Goal: Task Accomplishment & Management: Use online tool/utility

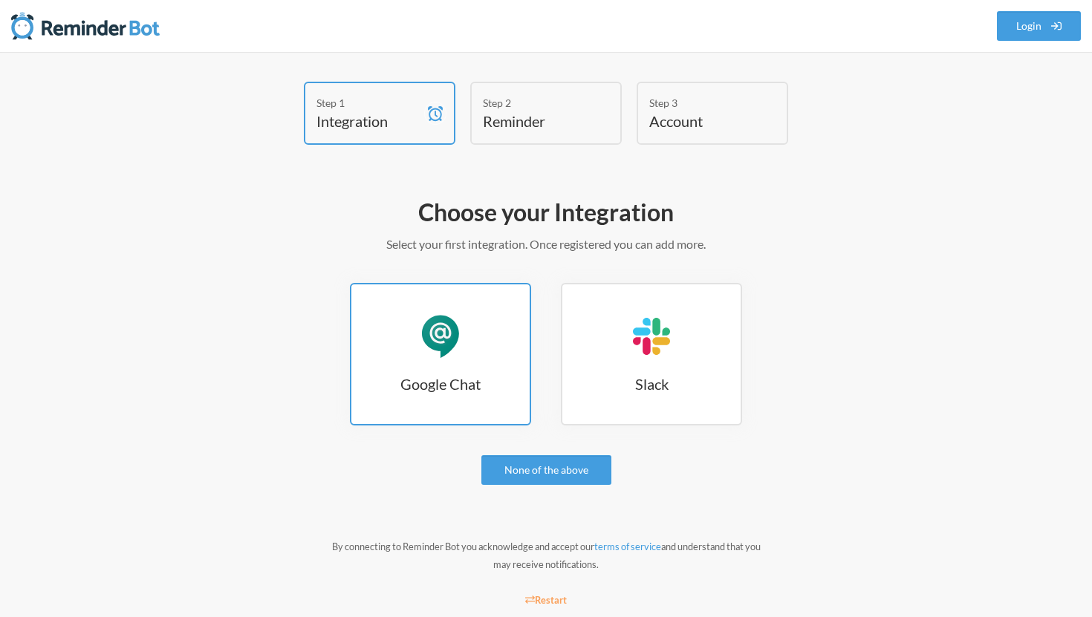
click at [426, 336] on div "Google Chat" at bounding box center [440, 336] width 45 height 45
click at [469, 330] on link "Google Chat Google Chat" at bounding box center [440, 354] width 181 height 143
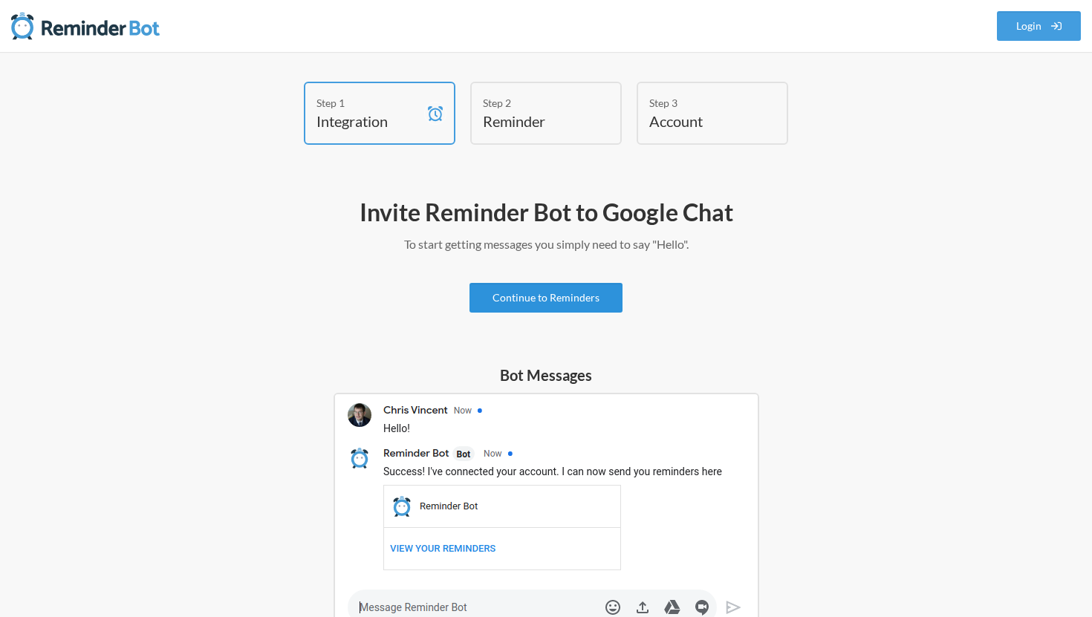
click at [537, 292] on link "Continue to Reminders" at bounding box center [545, 298] width 153 height 30
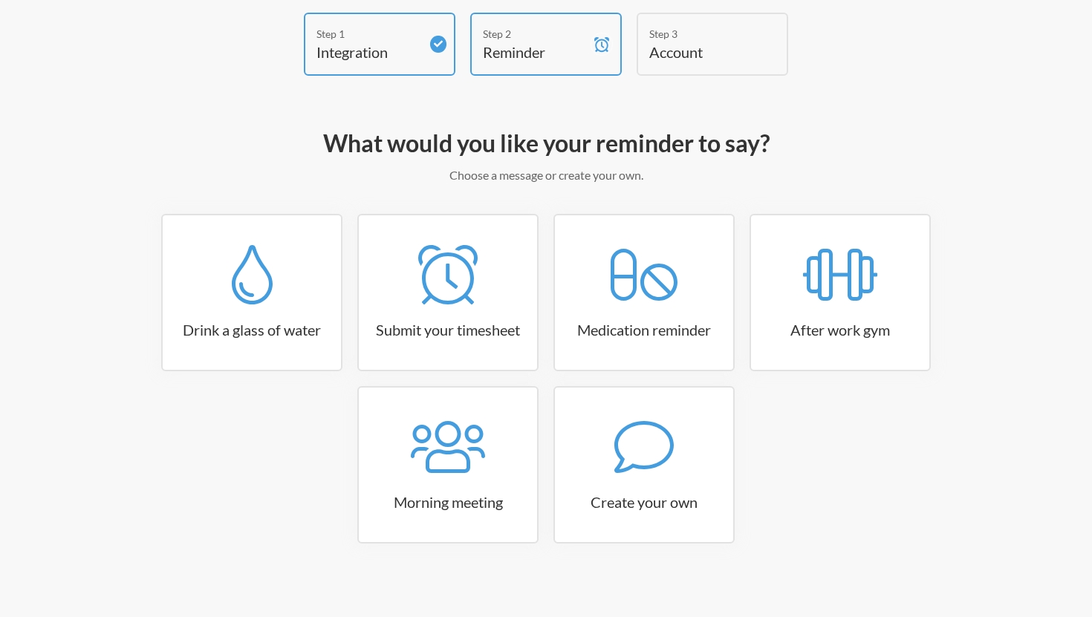
scroll to position [76, 0]
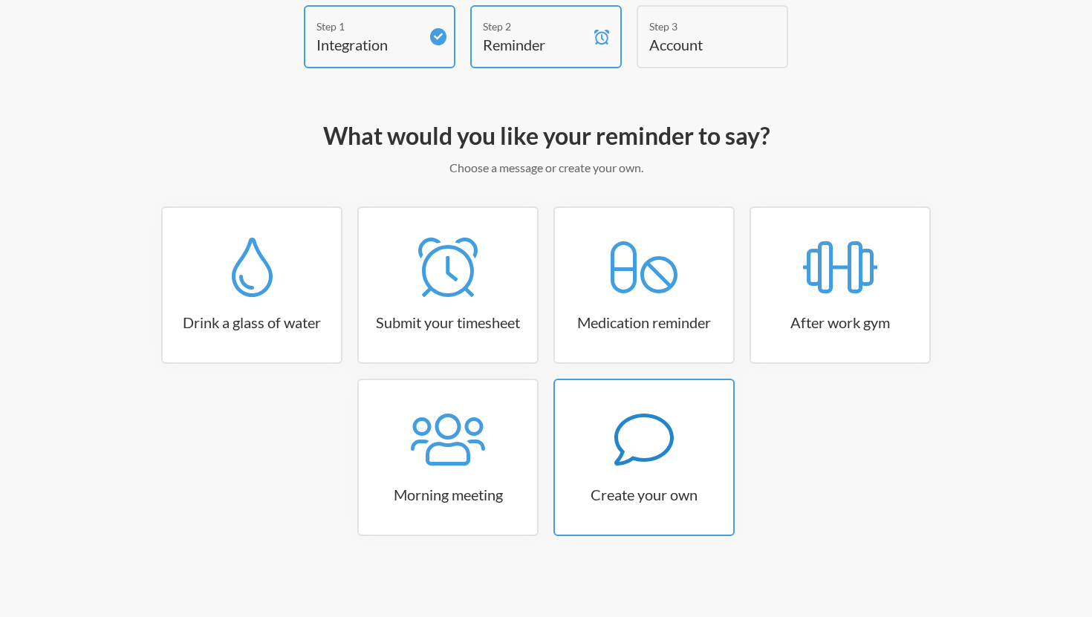
click at [675, 434] on div at bounding box center [644, 439] width 178 height 59
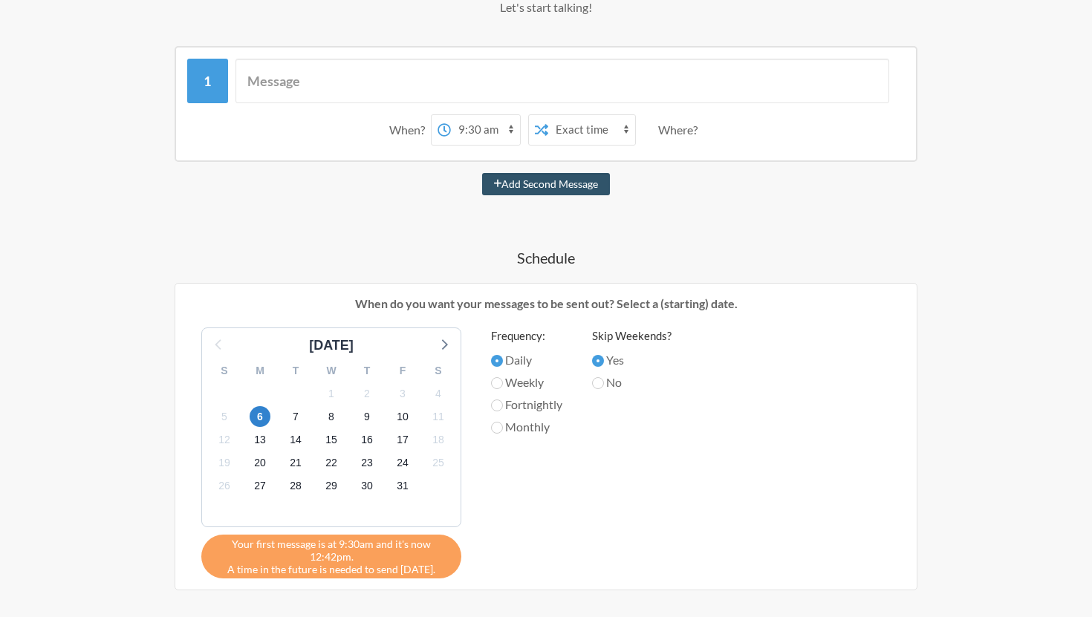
scroll to position [240, 0]
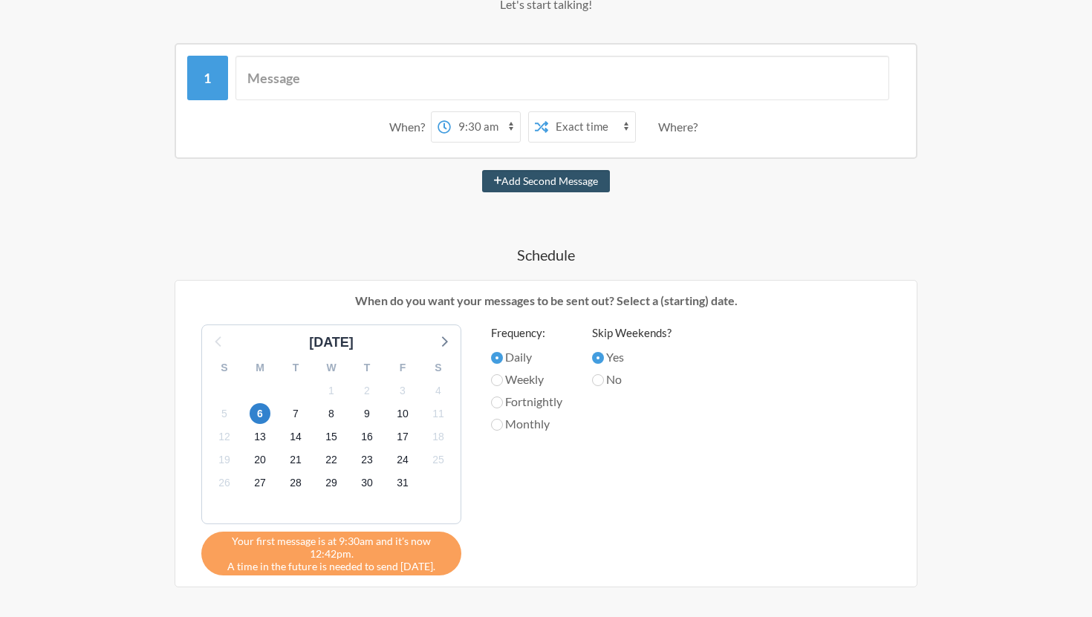
click at [509, 126] on select "12:00 am 12:15 am 12:30 am 12:45 am 1:00 am 1:15 am 1:30 am 1:45 am 2:00 am 2:1…" at bounding box center [485, 127] width 69 height 30
select select "09:00:00"
click at [451, 112] on select "12:00 am 12:15 am 12:30 am 12:45 am 1:00 am 1:15 am 1:30 am 1:45 am 2:00 am 2:1…" at bounding box center [485, 127] width 69 height 30
click at [681, 128] on div "Where?" at bounding box center [680, 126] width 45 height 31
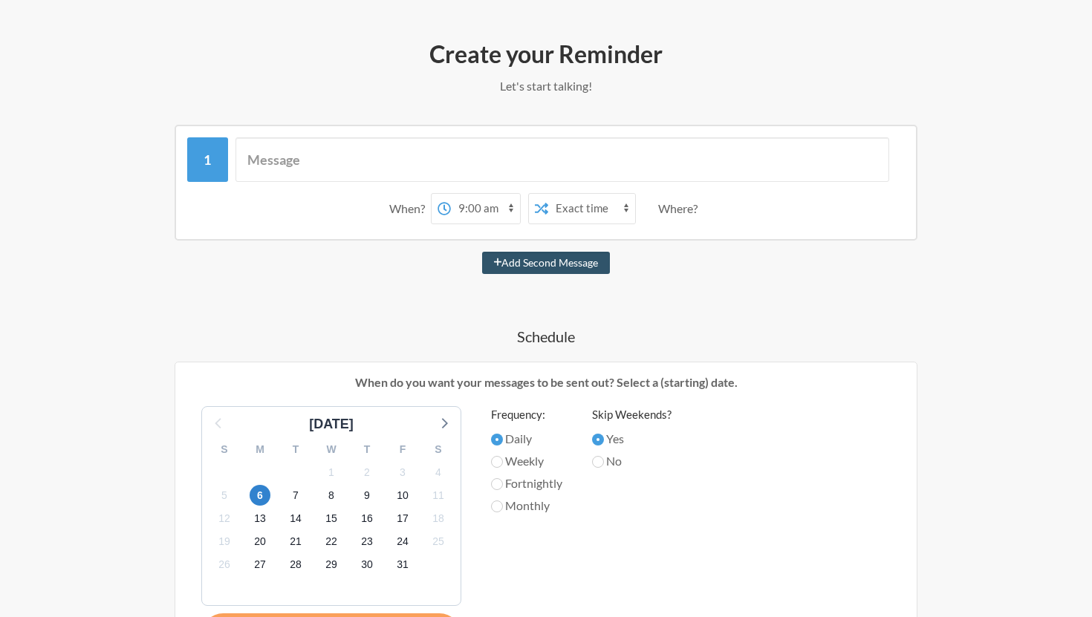
scroll to position [151, 0]
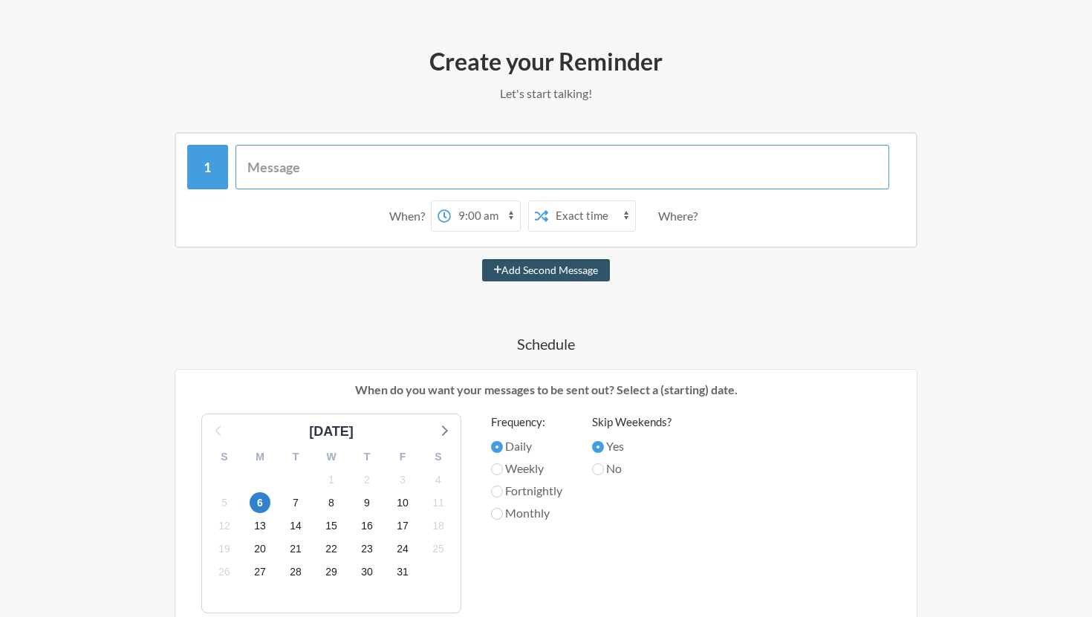
click at [504, 169] on input "text" at bounding box center [562, 167] width 654 height 45
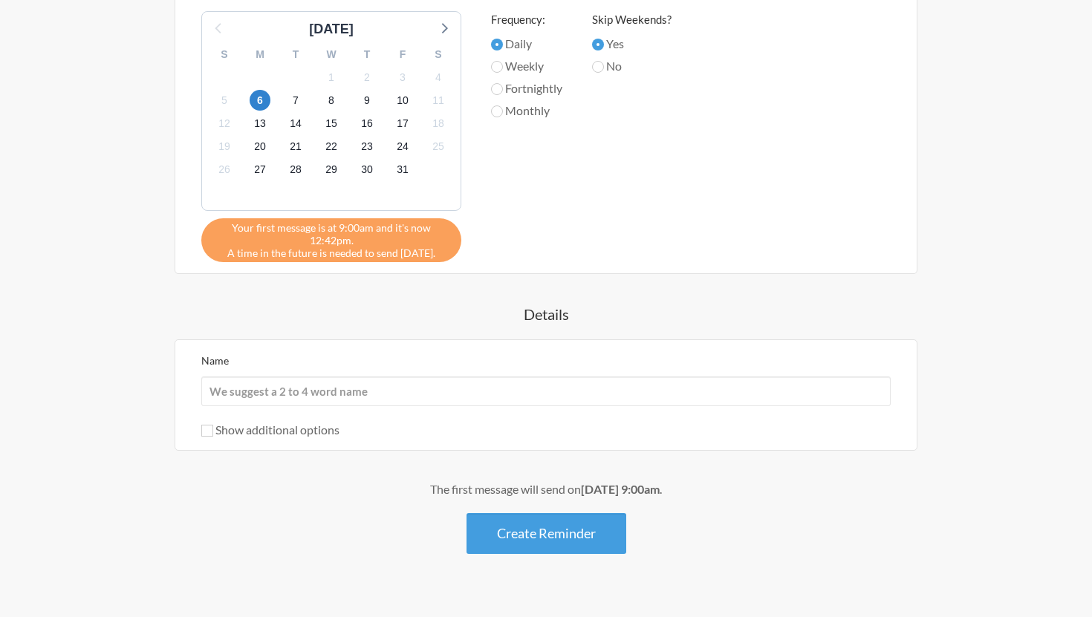
scroll to position [578, 0]
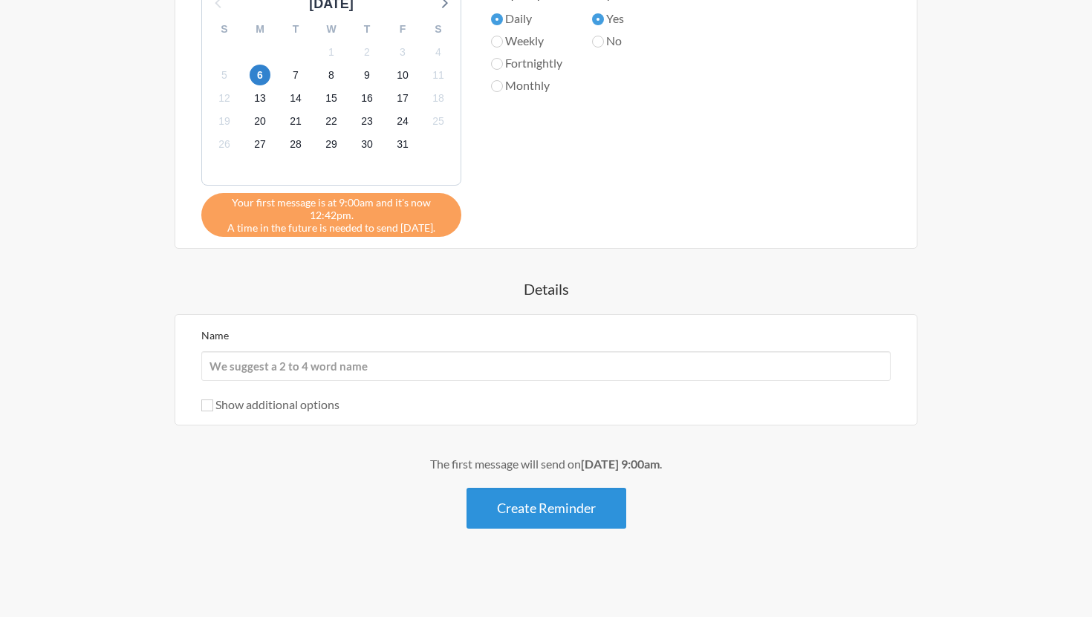
type input "Please fill in Daily Logs"
click at [535, 511] on button "Create Reminder" at bounding box center [546, 508] width 160 height 41
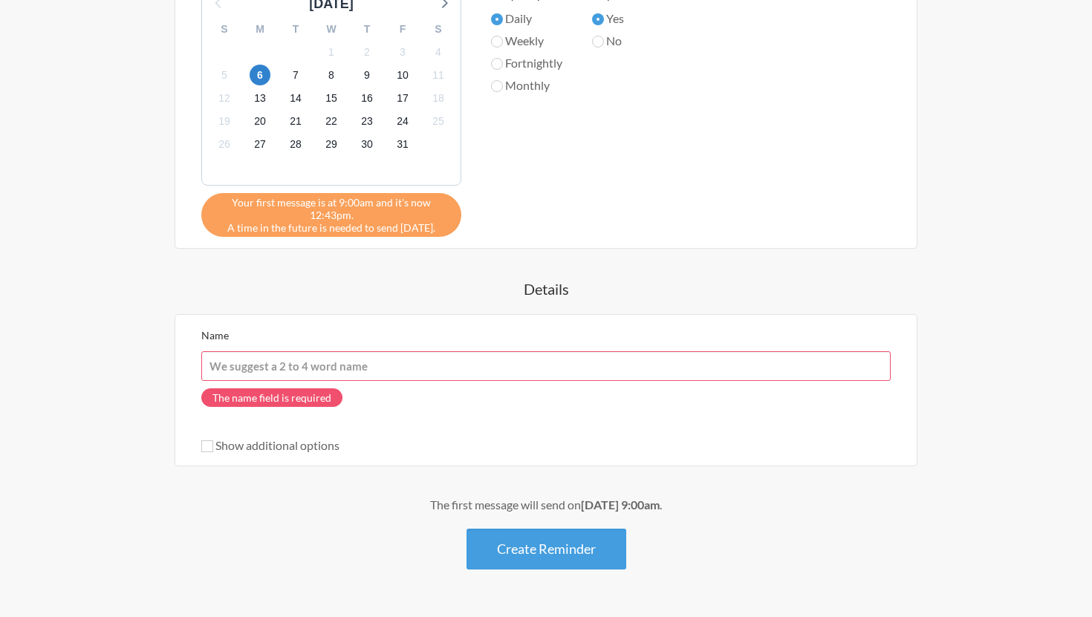
click at [293, 372] on input "Name" at bounding box center [545, 366] width 689 height 30
click at [295, 273] on div "Please fill in Daily Logs When? 12:00 am 12:15 am 12:30 am 12:45 am 1:00 am 1:1…" at bounding box center [545, 136] width 861 height 865
click at [307, 374] on input "Name" at bounding box center [545, 366] width 689 height 30
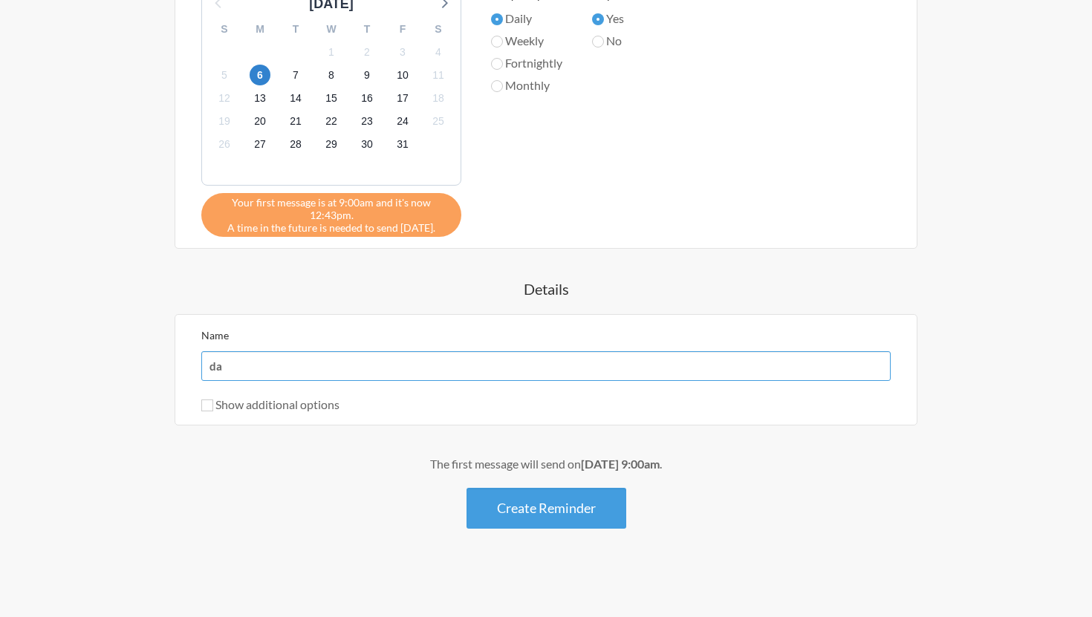
type input "d"
type input "Daily Log Reminder"
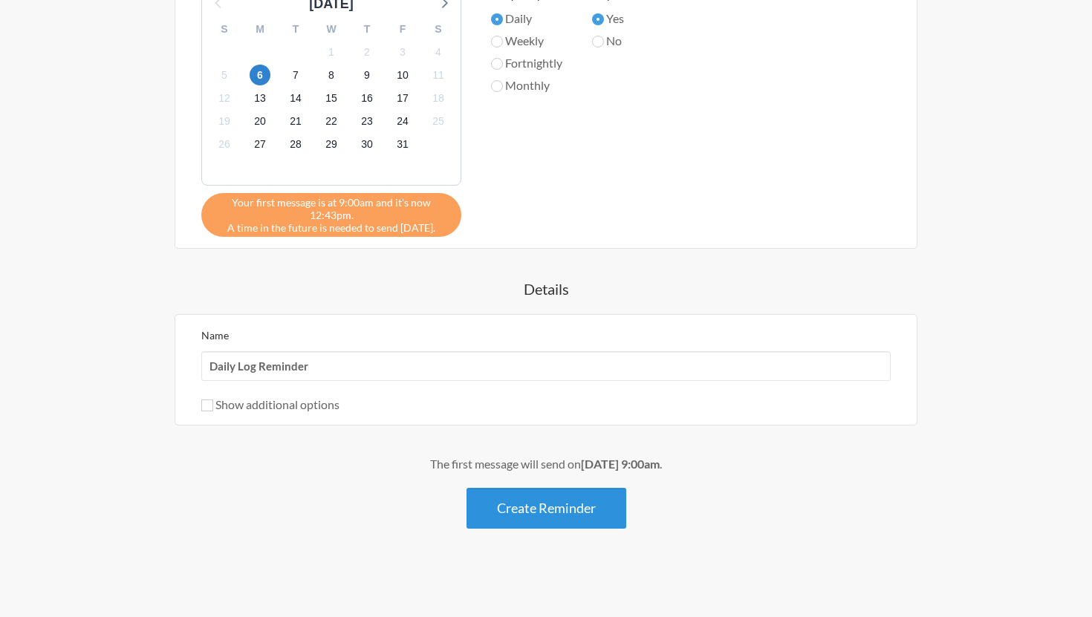
click at [544, 509] on button "Create Reminder" at bounding box center [546, 508] width 160 height 41
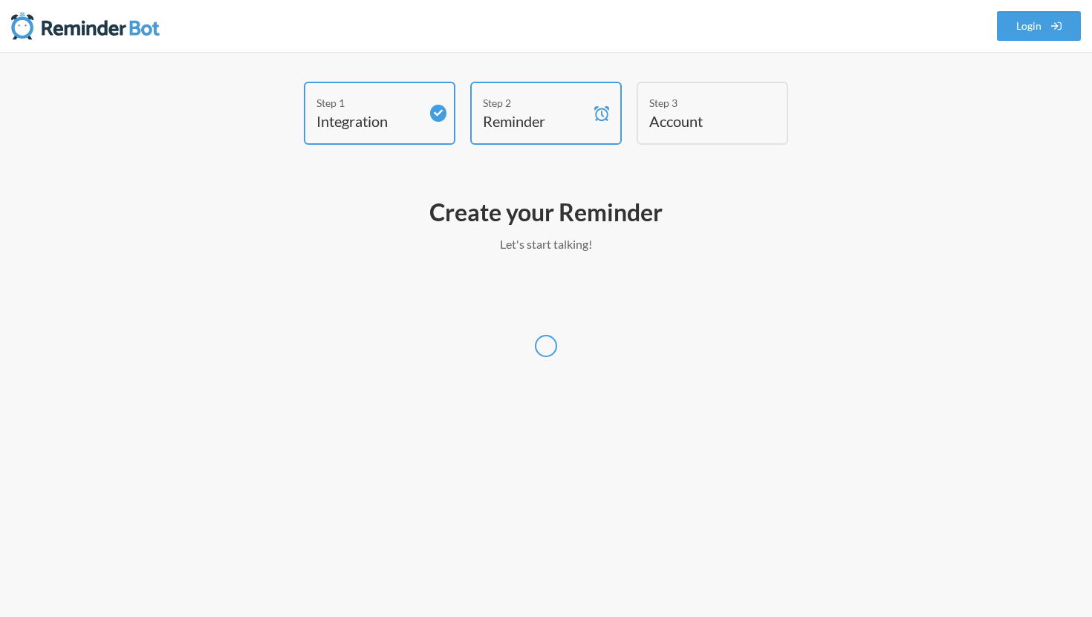
scroll to position [0, 0]
select select "America/[GEOGRAPHIC_DATA]"
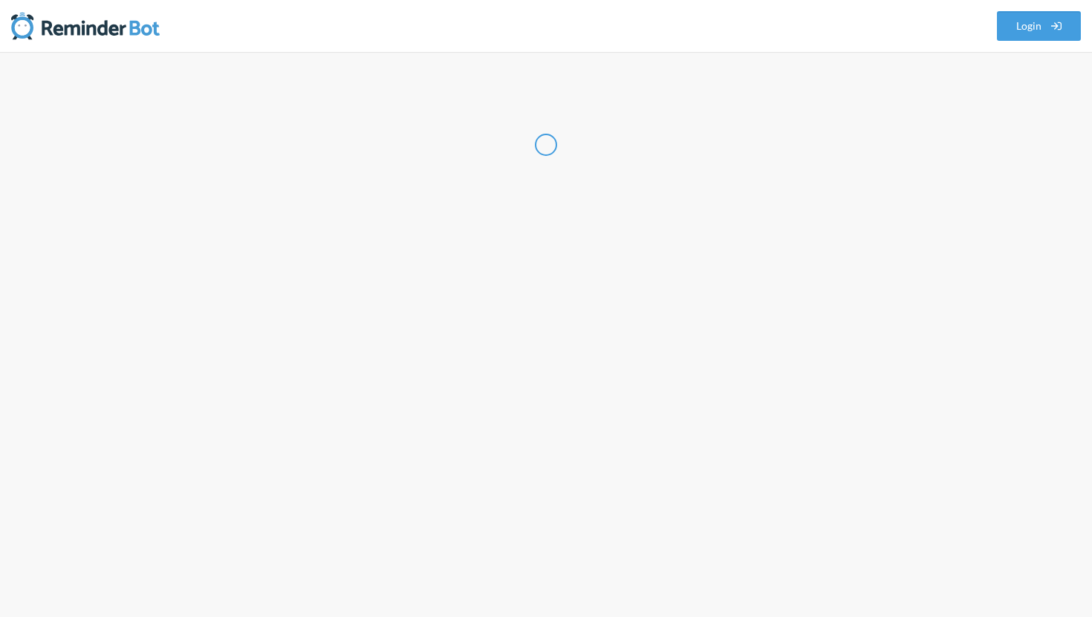
select select "US"
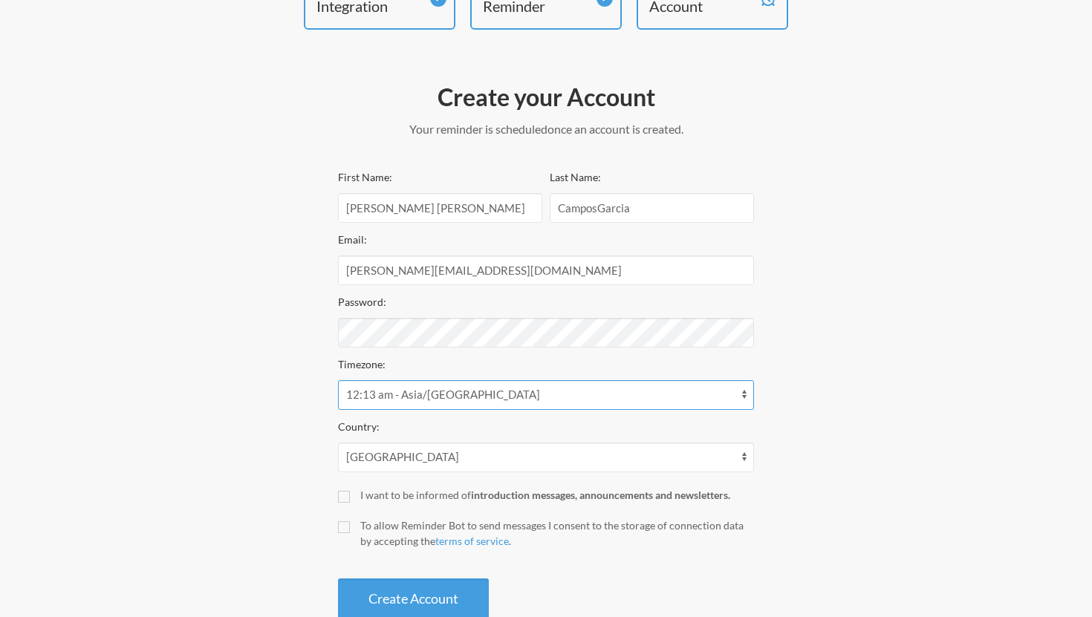
scroll to position [154, 0]
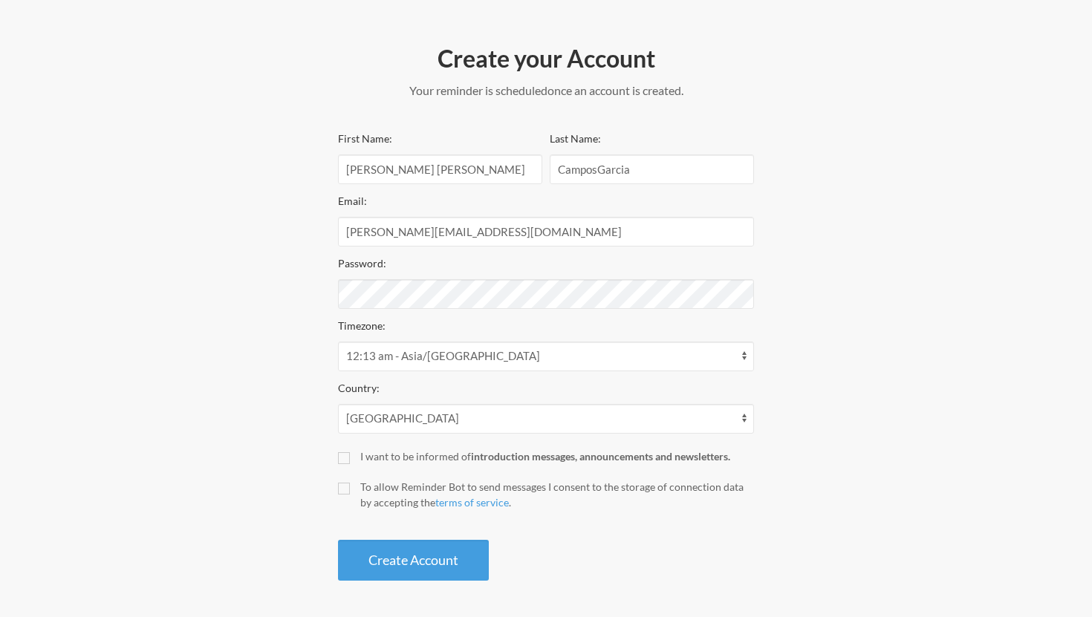
click at [336, 457] on div "Create your Account Your reminder is scheduled and your trial will start once a…" at bounding box center [546, 312] width 446 height 553
click at [345, 460] on input "I want to be informed of introduction messages, announcements and newsletters." at bounding box center [344, 458] width 12 height 12
checkbox input "true"
click at [345, 493] on input "To allow Reminder Bot to send messages I consent to the storage of connection d…" at bounding box center [344, 489] width 12 height 12
checkbox input "true"
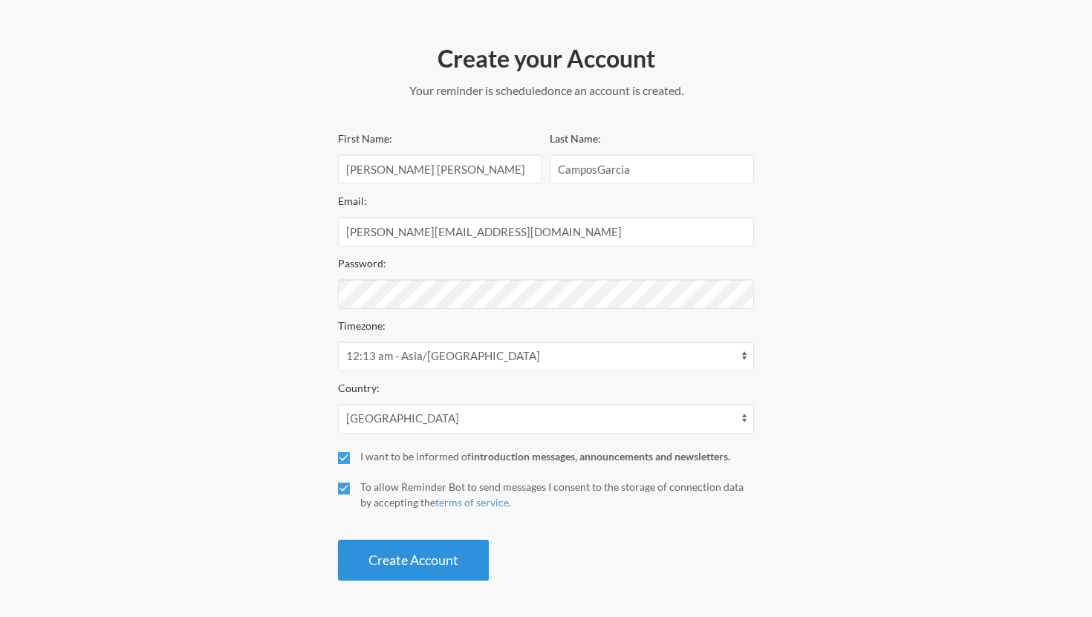
click at [428, 558] on button "Create Account" at bounding box center [413, 560] width 151 height 41
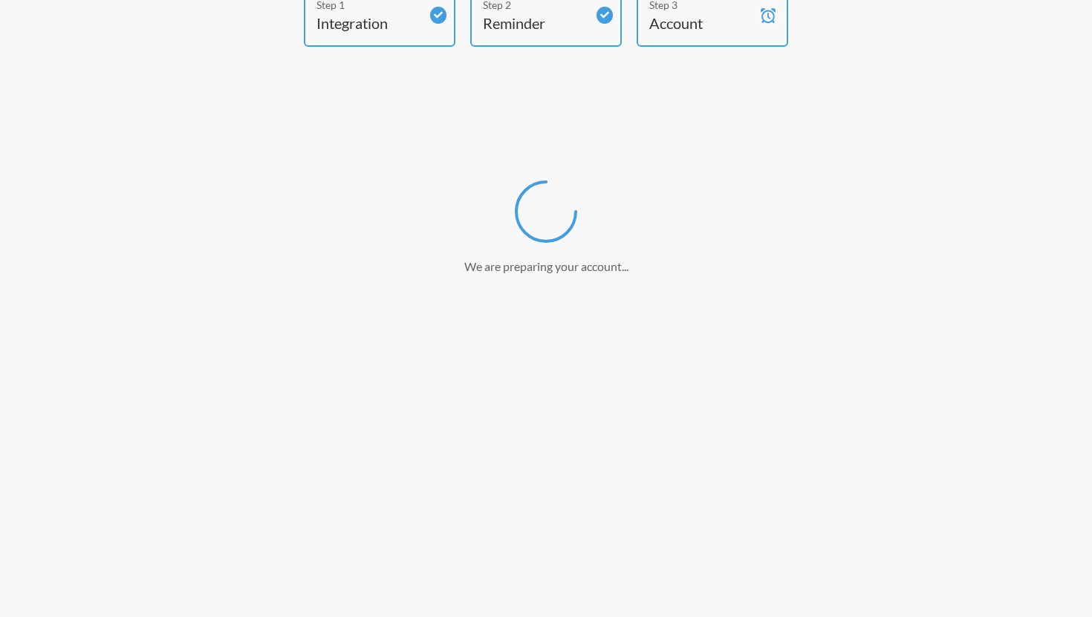
scroll to position [98, 0]
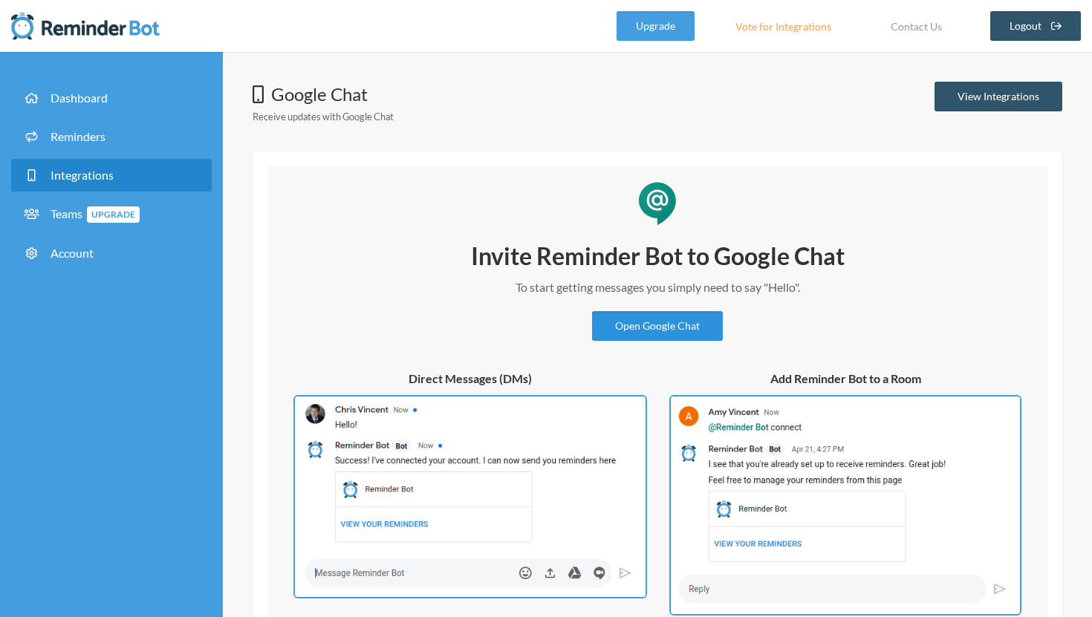
click at [636, 325] on link "Open Google Chat" at bounding box center [657, 326] width 131 height 30
click at [979, 92] on link "View Integrations" at bounding box center [998, 97] width 128 height 30
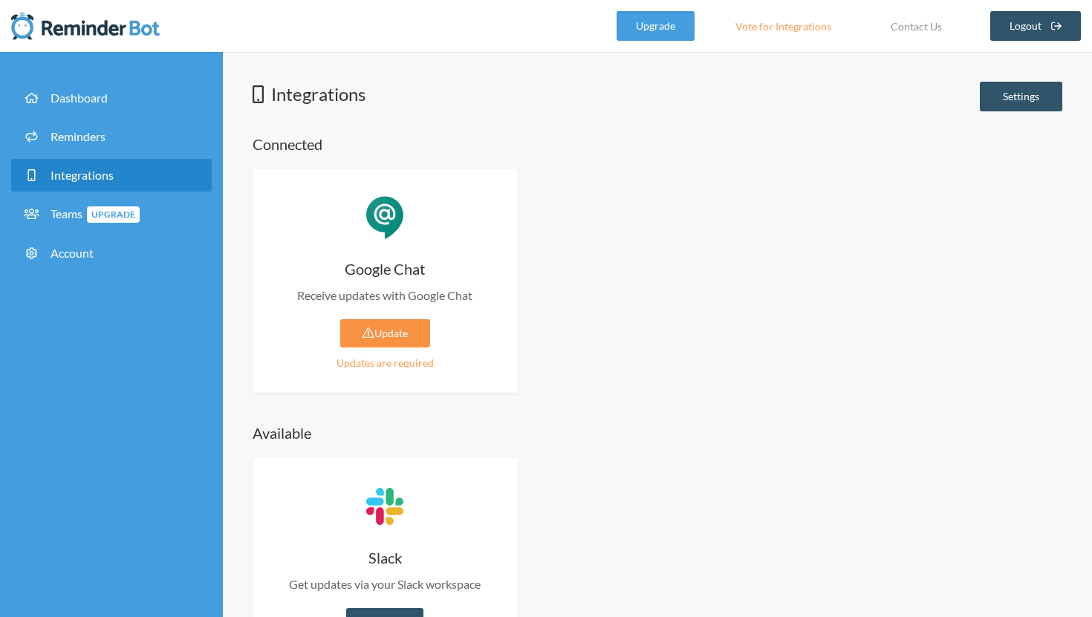
click at [388, 335] on link "Update" at bounding box center [385, 333] width 90 height 28
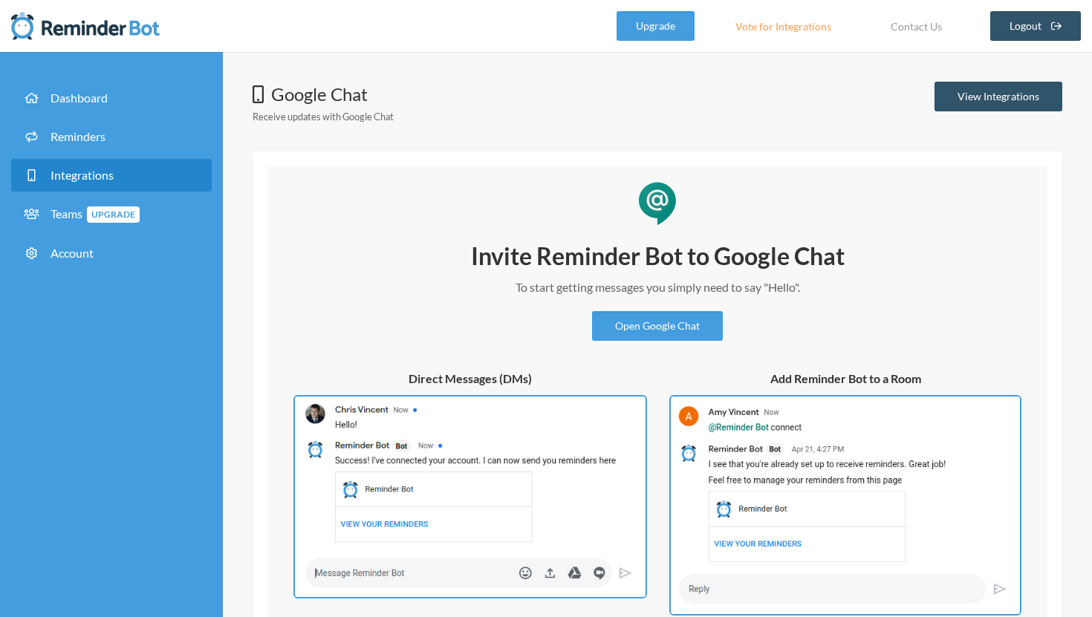
scroll to position [110, 0]
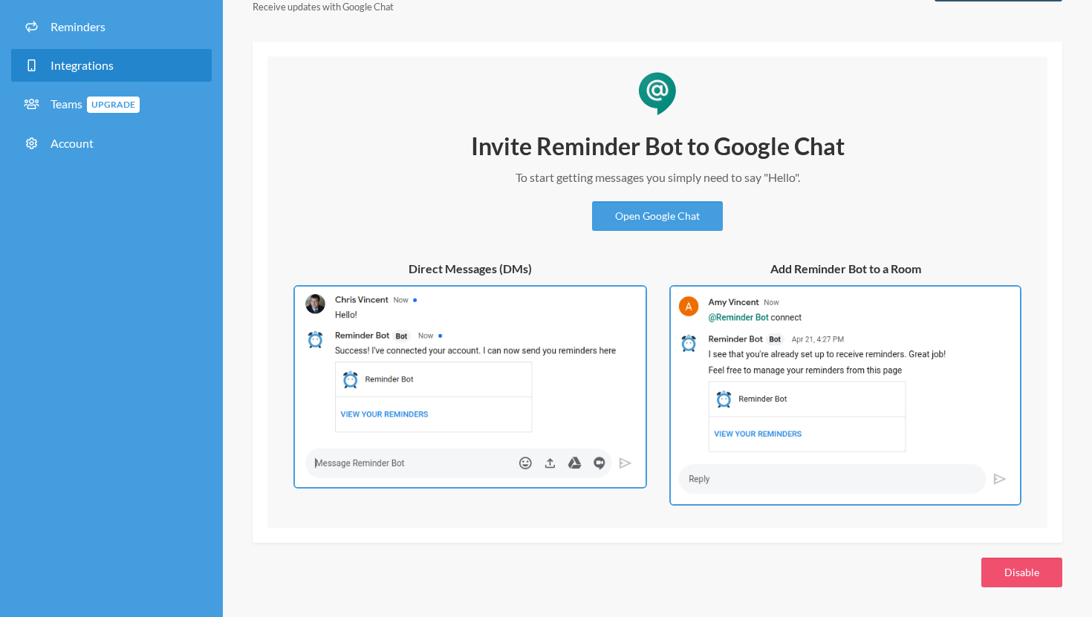
click at [801, 316] on img at bounding box center [845, 395] width 352 height 221
click at [694, 306] on img at bounding box center [845, 395] width 352 height 221
click at [659, 218] on link "Open Google Chat" at bounding box center [657, 216] width 131 height 30
click at [754, 310] on img at bounding box center [845, 395] width 352 height 221
click at [701, 302] on img at bounding box center [845, 395] width 352 height 221
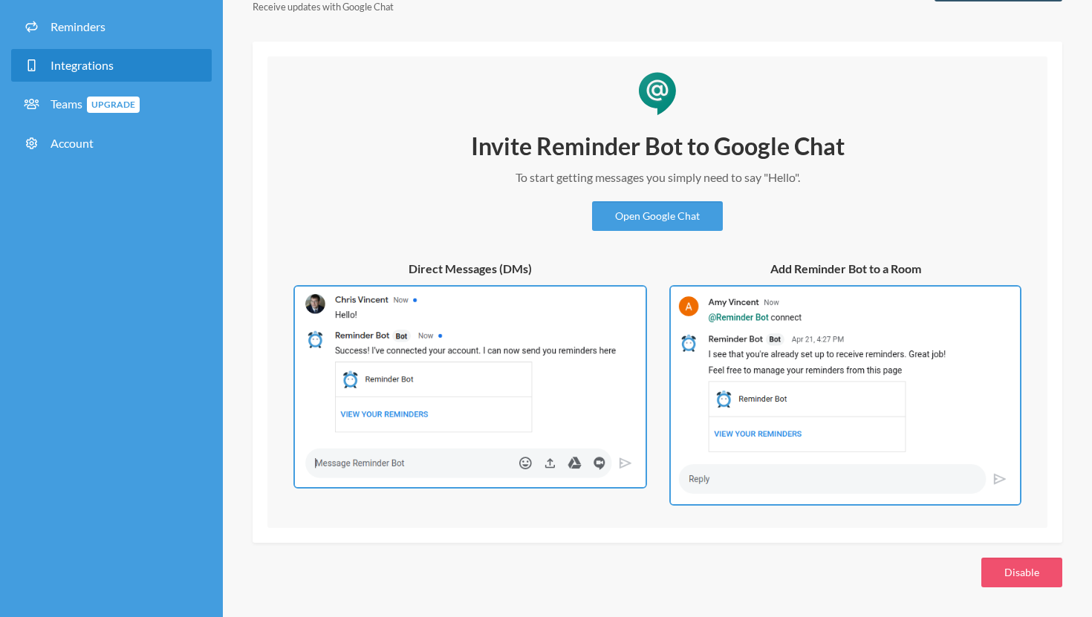
click at [596, 309] on img at bounding box center [469, 387] width 353 height 204
click at [754, 315] on img at bounding box center [845, 395] width 352 height 221
click at [100, 101] on span "Upgrade" at bounding box center [113, 105] width 53 height 16
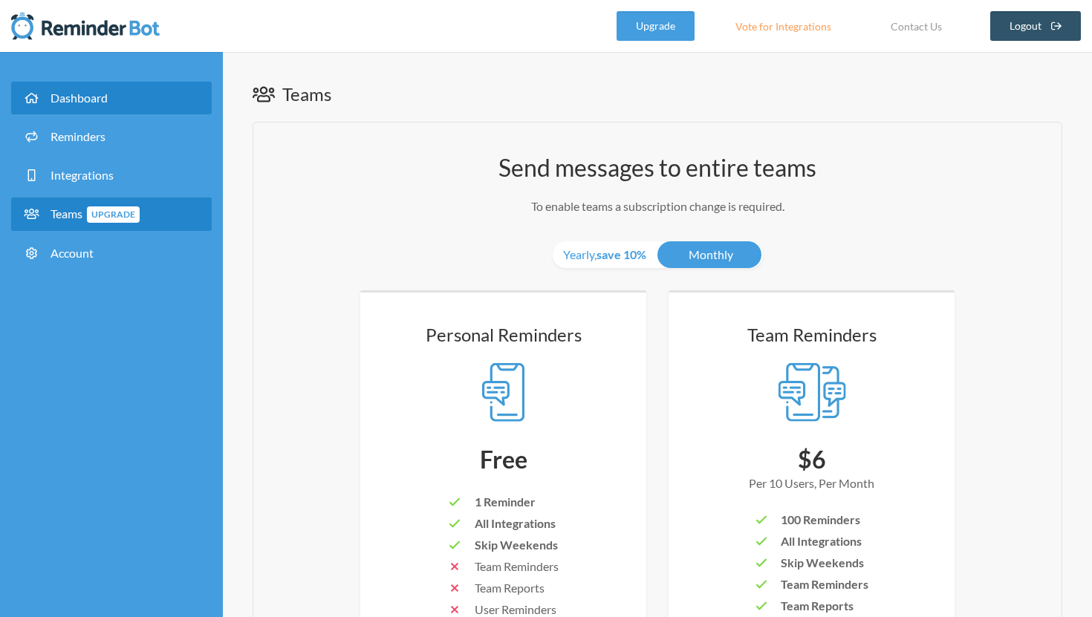
click at [85, 107] on link "Dashboard" at bounding box center [111, 98] width 201 height 33
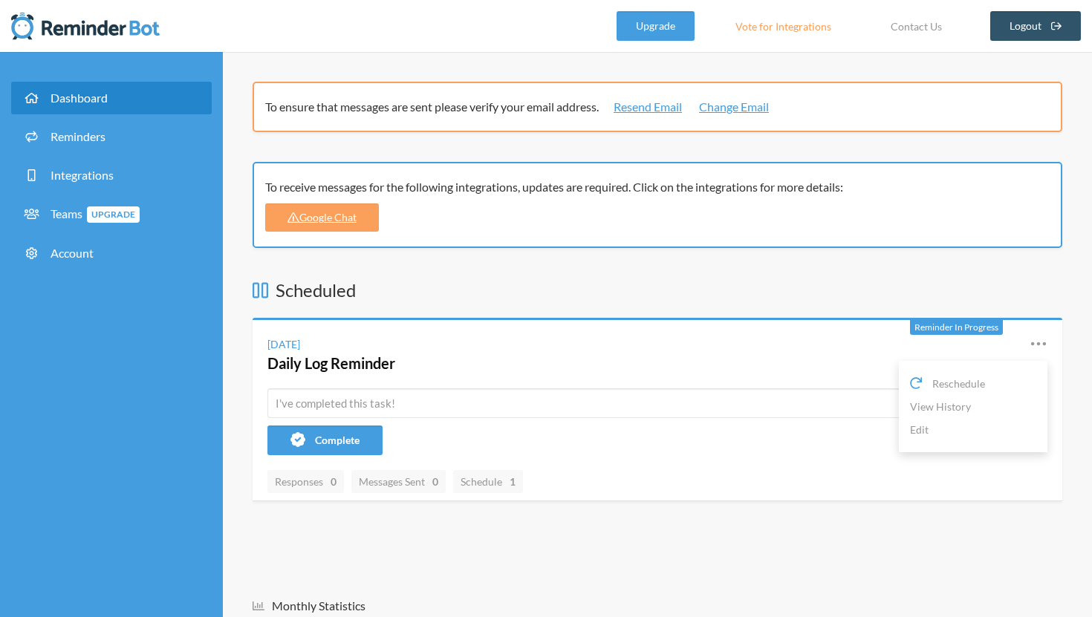
click at [1045, 343] on icon at bounding box center [1038, 344] width 15 height 4
click at [1043, 343] on icon at bounding box center [1038, 344] width 15 height 4
click at [968, 405] on link "View History" at bounding box center [973, 406] width 126 height 23
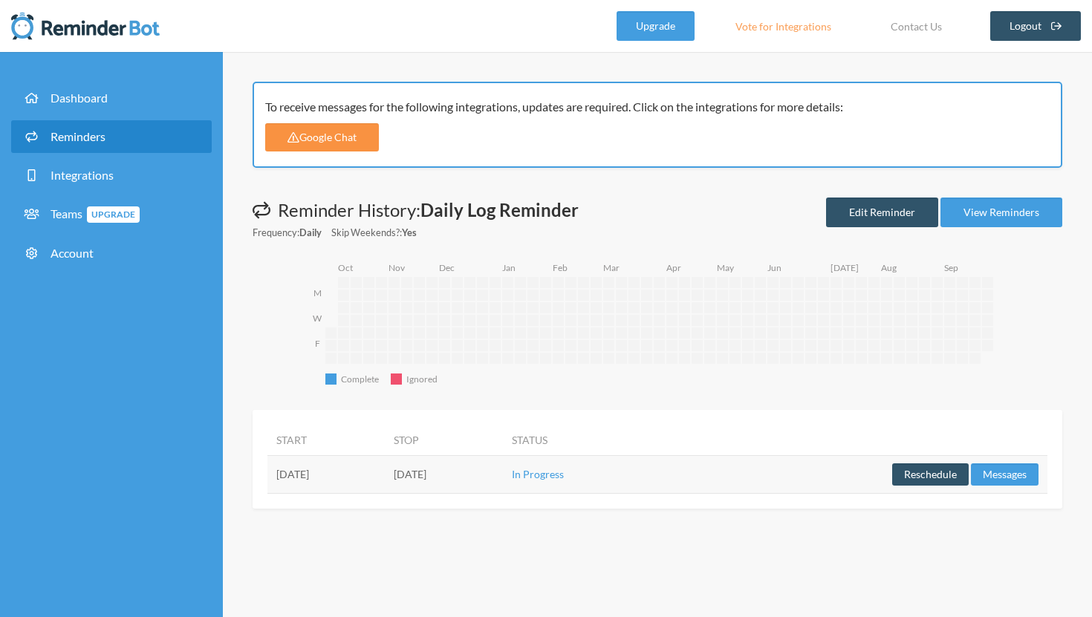
click at [345, 141] on link "Google Chat" at bounding box center [322, 137] width 114 height 28
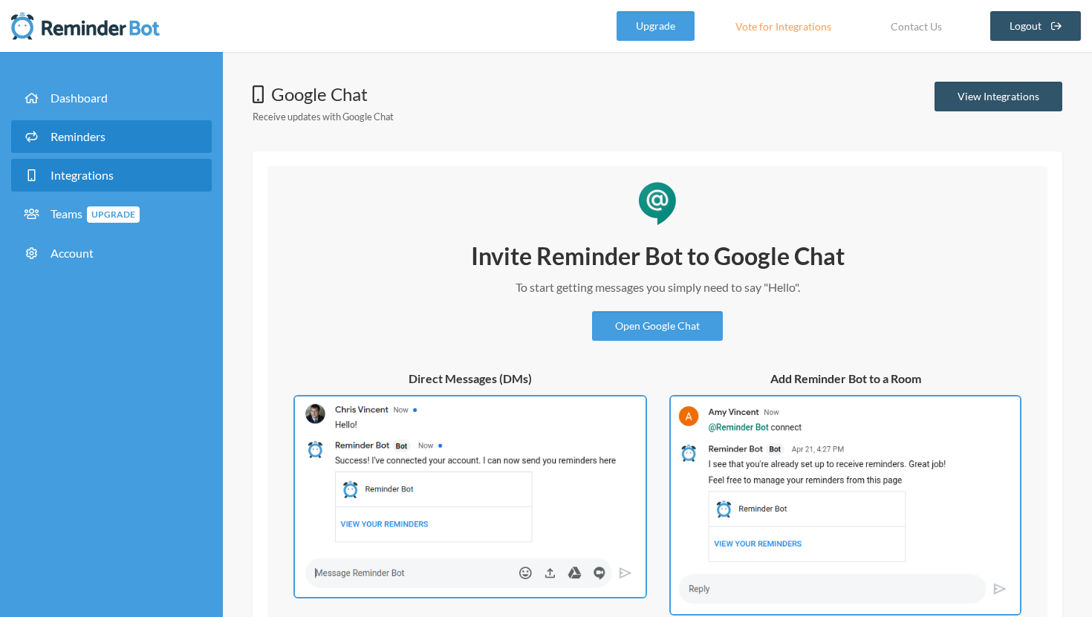
click at [74, 139] on span "Reminders" at bounding box center [77, 136] width 55 height 14
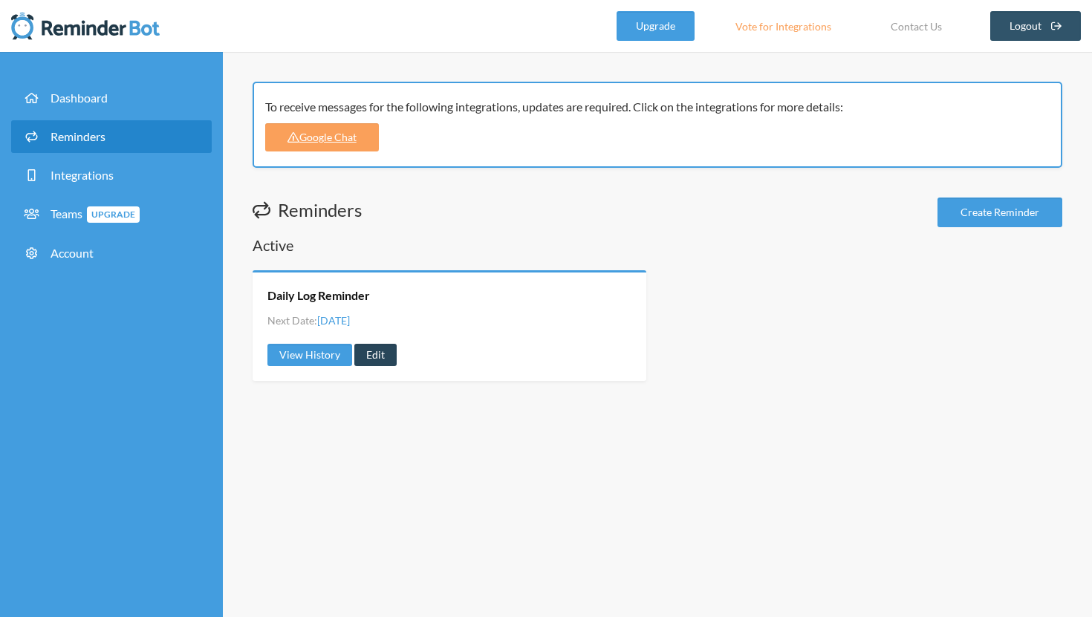
click at [373, 355] on link "Edit" at bounding box center [375, 355] width 42 height 22
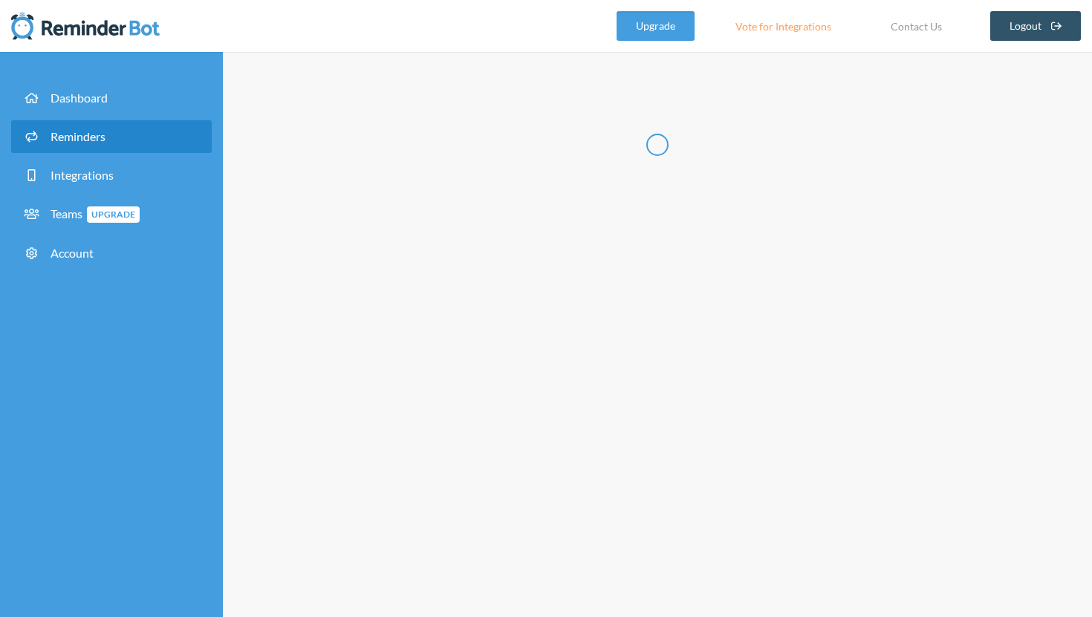
type input "Daily Log Reminder"
select select "09:00:00"
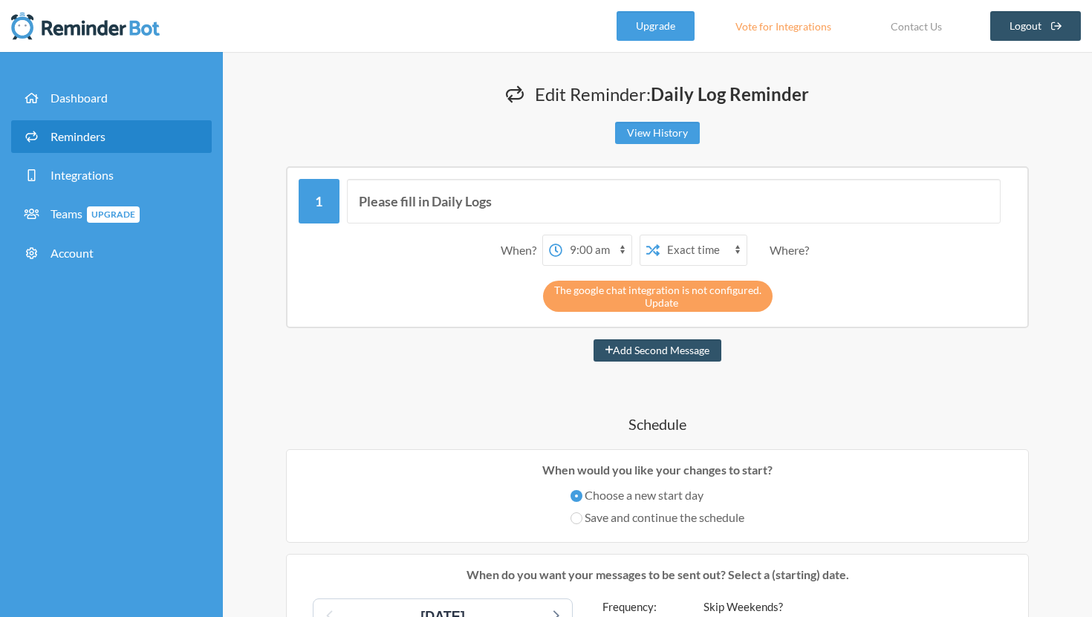
click at [656, 302] on link "Update" at bounding box center [661, 302] width 33 height 13
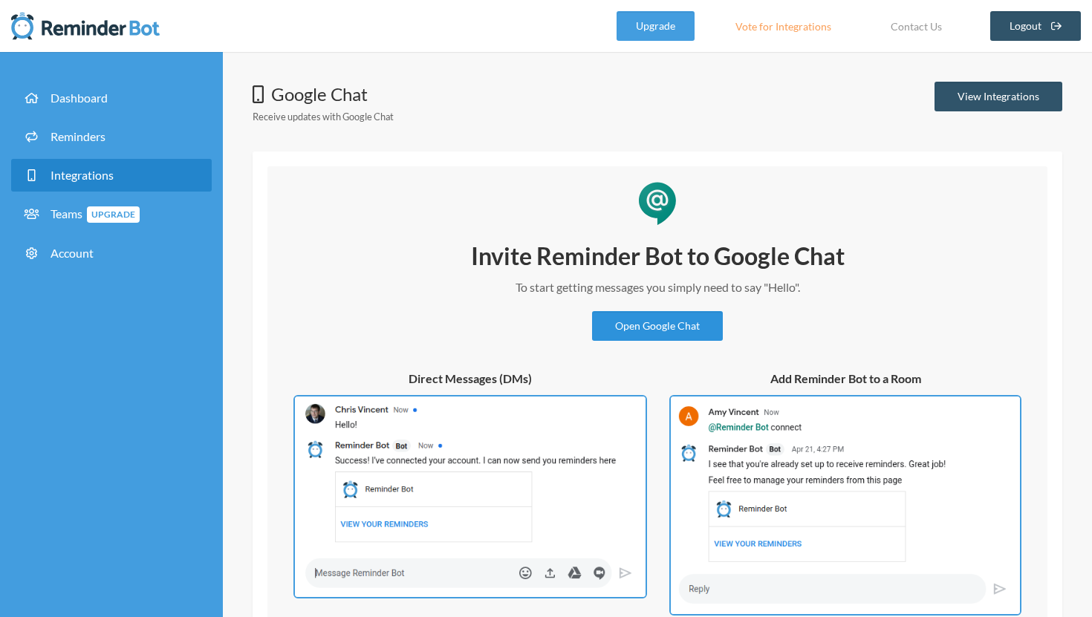
click at [664, 327] on link "Open Google Chat" at bounding box center [657, 326] width 131 height 30
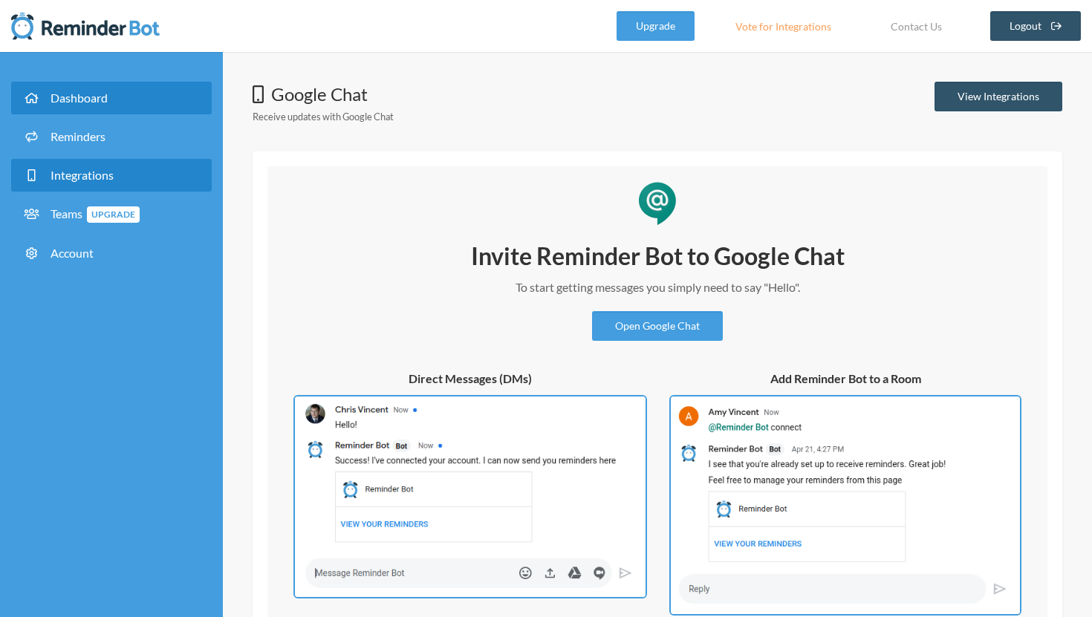
click at [89, 110] on link "Dashboard" at bounding box center [111, 98] width 201 height 33
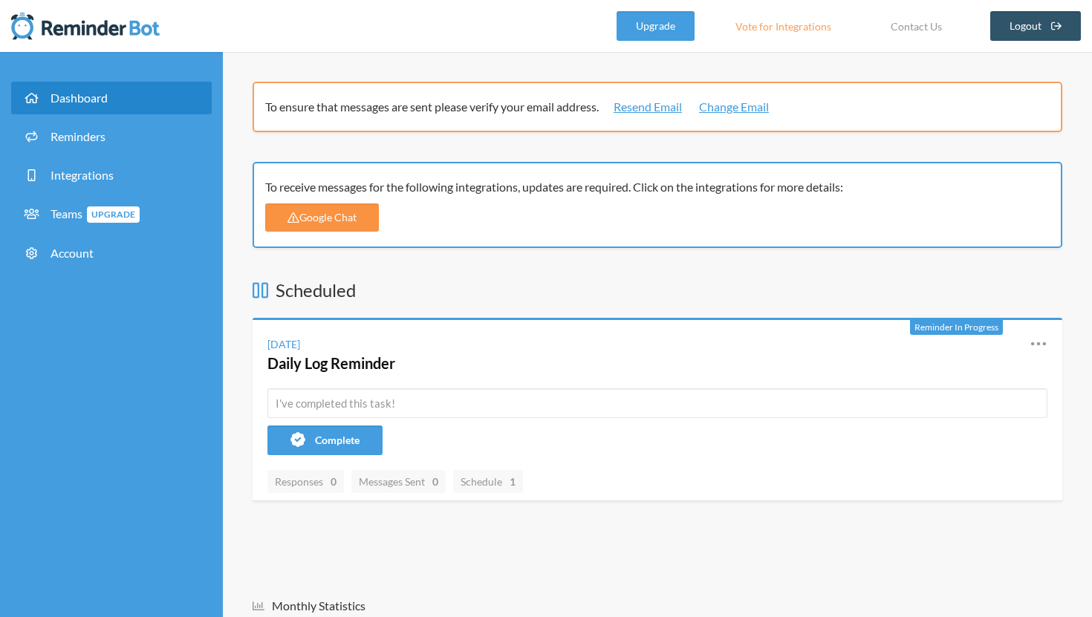
click at [333, 227] on link "Google Chat" at bounding box center [322, 217] width 114 height 28
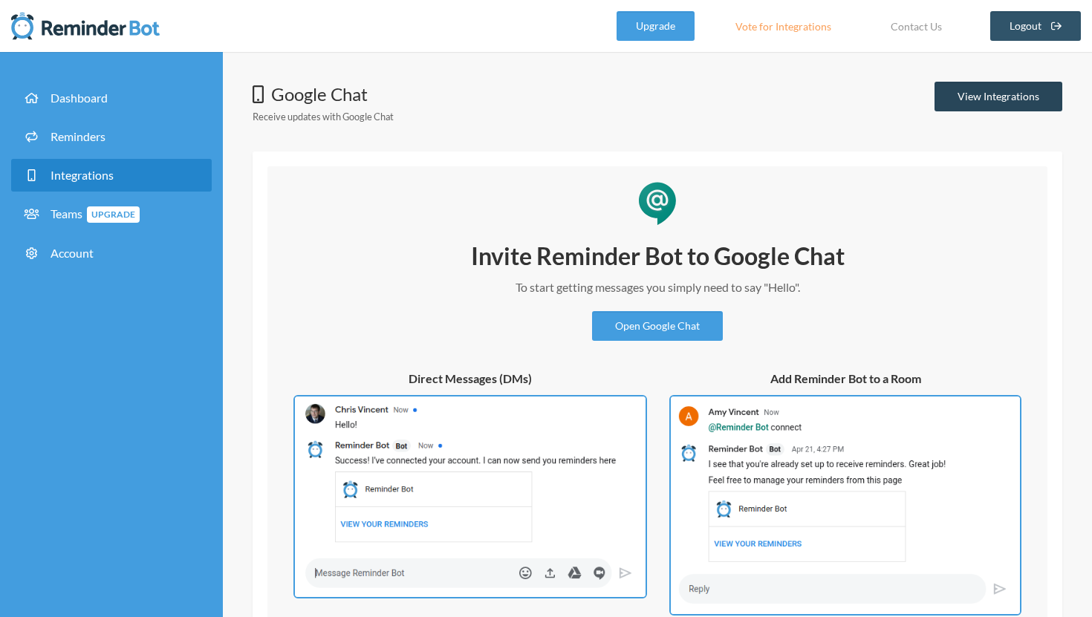
click at [980, 102] on link "View Integrations" at bounding box center [998, 97] width 128 height 30
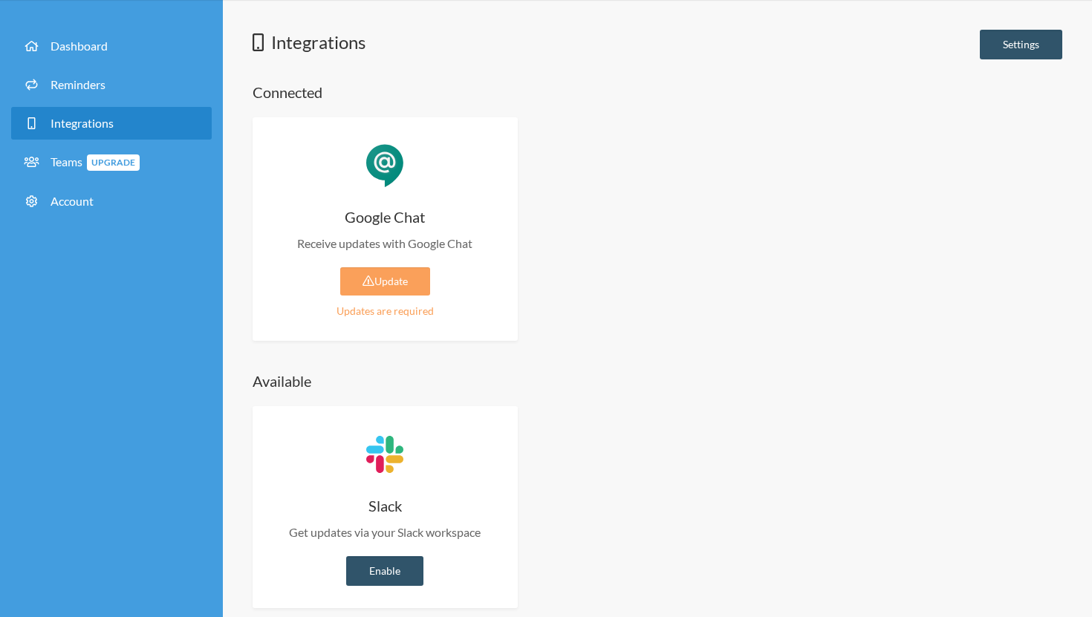
scroll to position [72, 0]
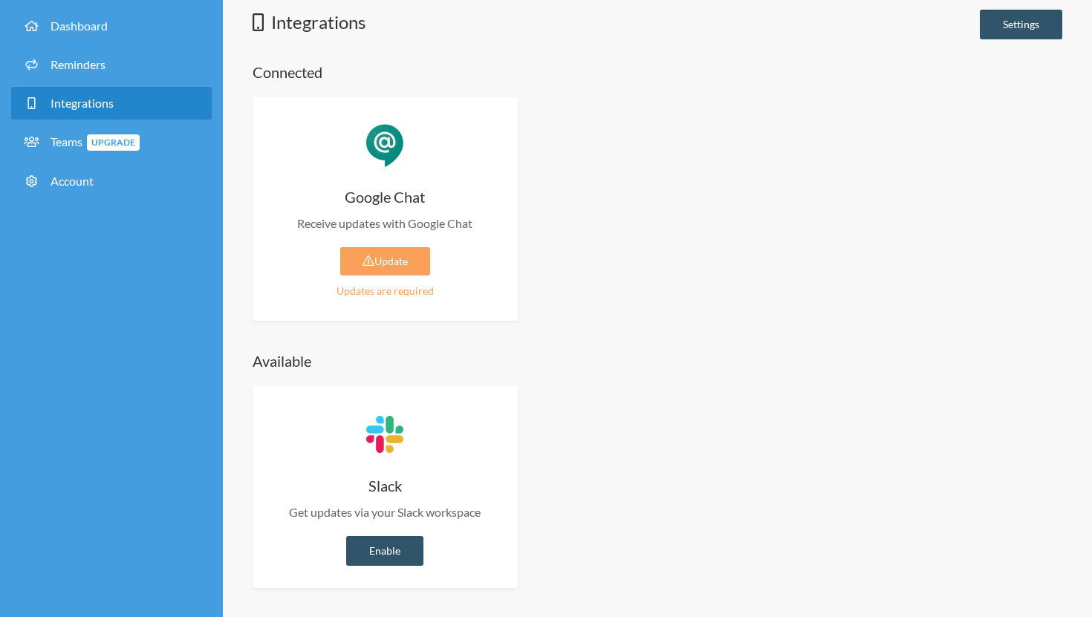
click at [403, 289] on div "Updates are required" at bounding box center [385, 291] width 221 height 16
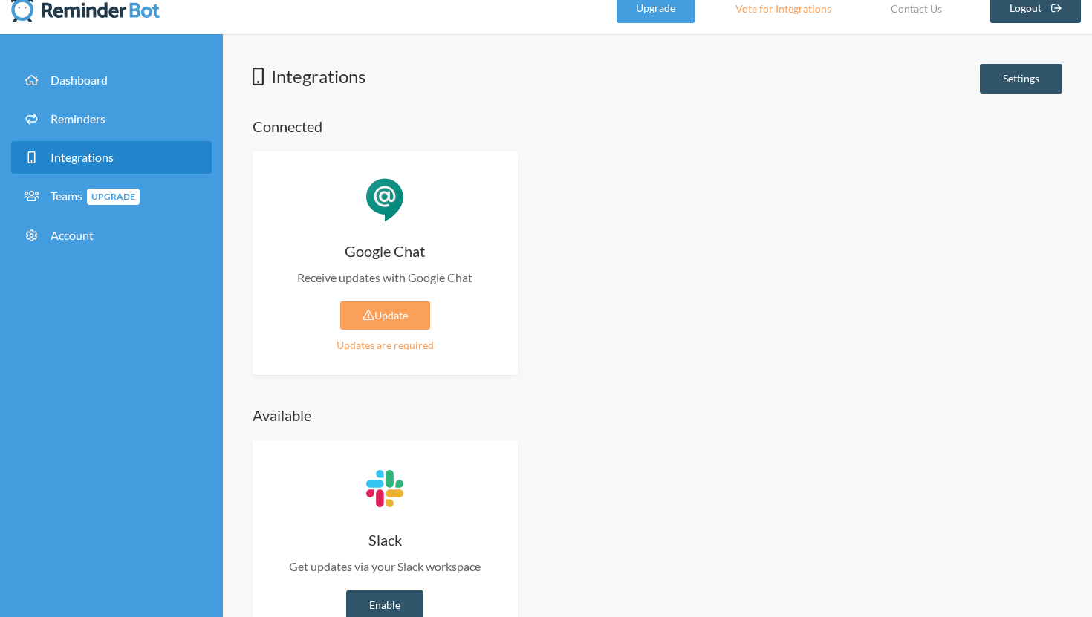
scroll to position [16, 0]
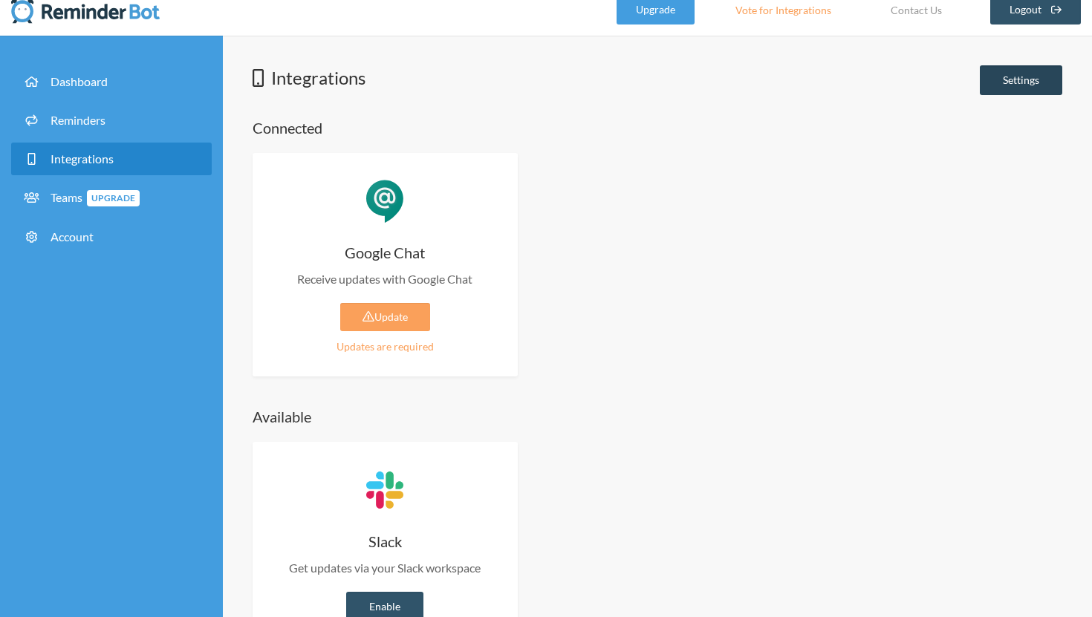
click at [1008, 76] on link "Settings" at bounding box center [1021, 80] width 82 height 30
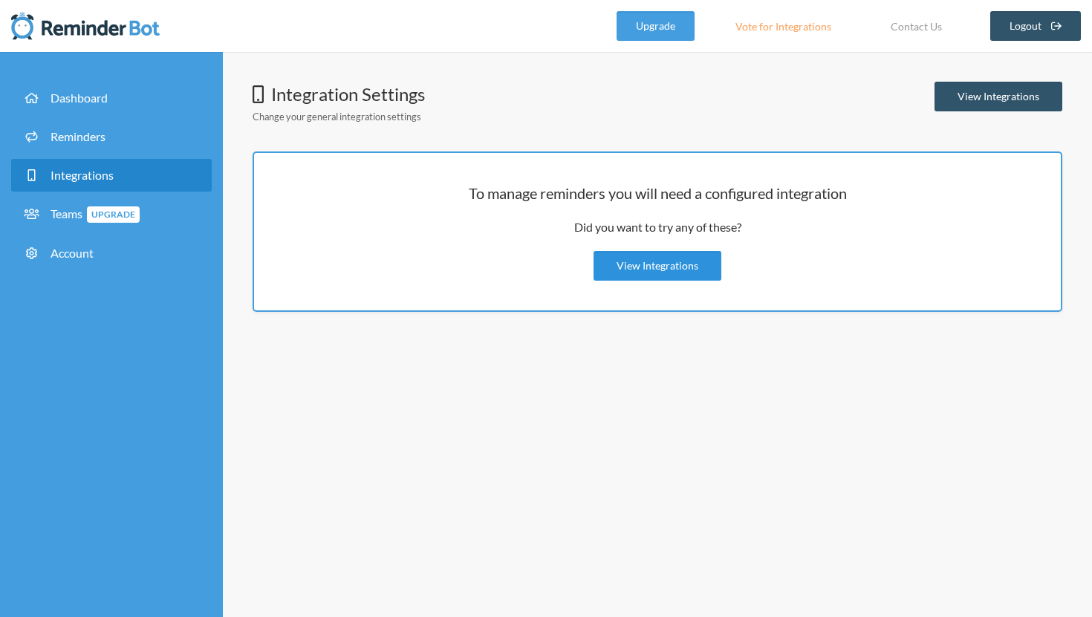
click at [673, 262] on link "View Integrations" at bounding box center [657, 266] width 128 height 30
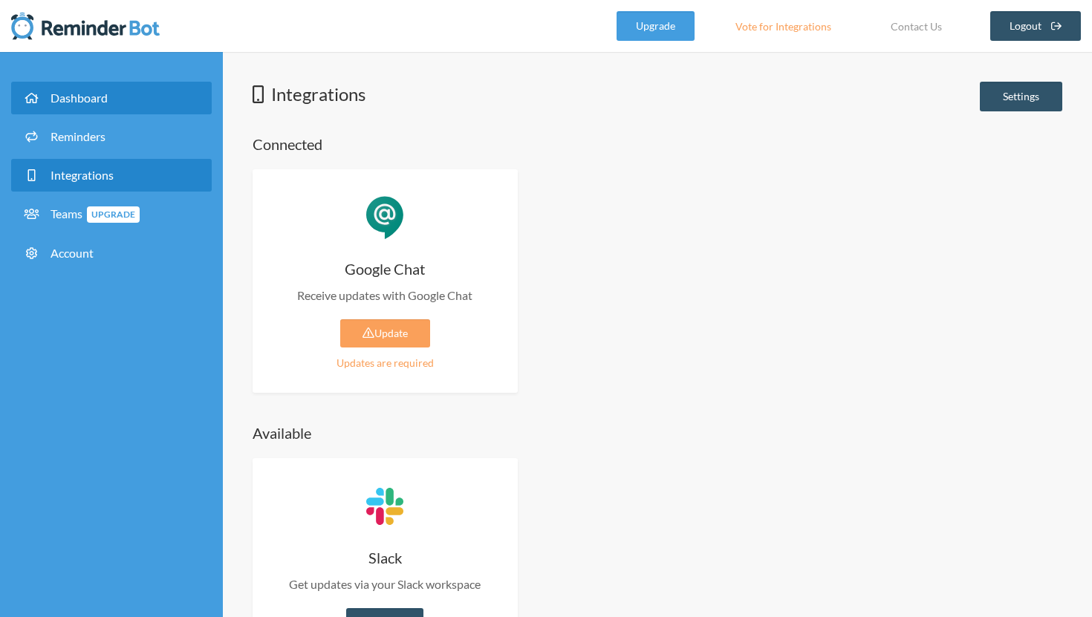
click at [66, 93] on span "Dashboard" at bounding box center [78, 98] width 57 height 14
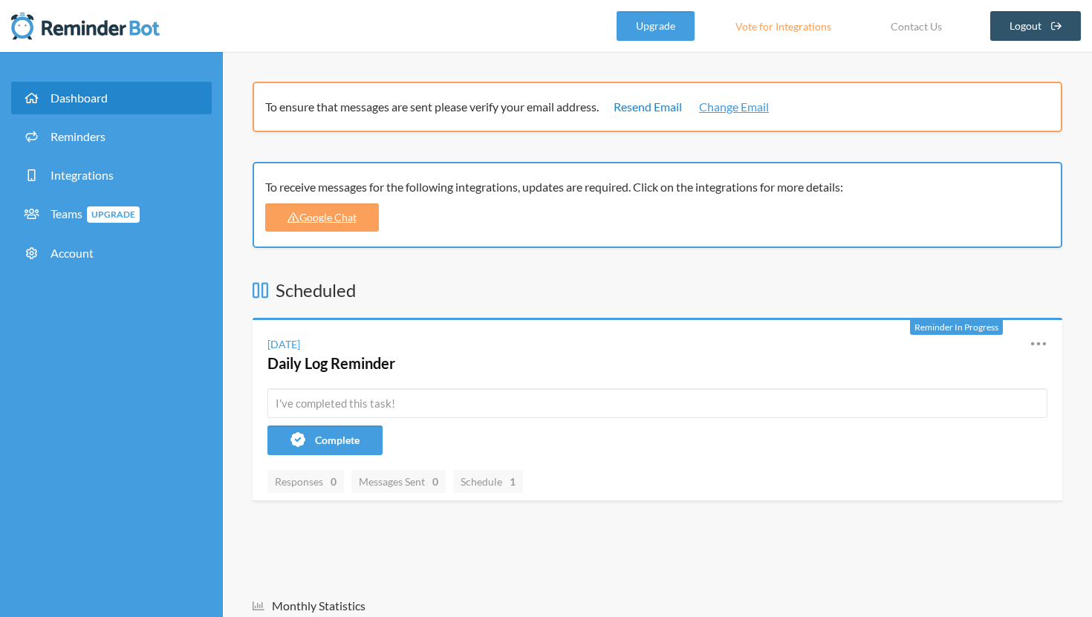
click at [651, 105] on link "Resend Email" at bounding box center [647, 107] width 68 height 18
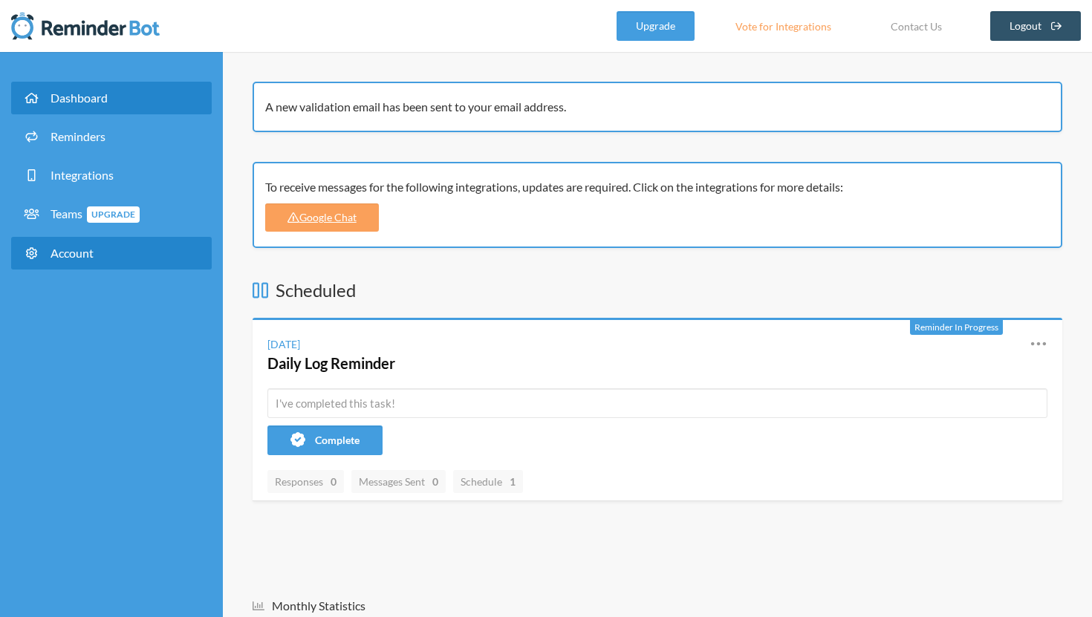
click at [73, 265] on link "Account" at bounding box center [111, 253] width 201 height 33
select select "**"
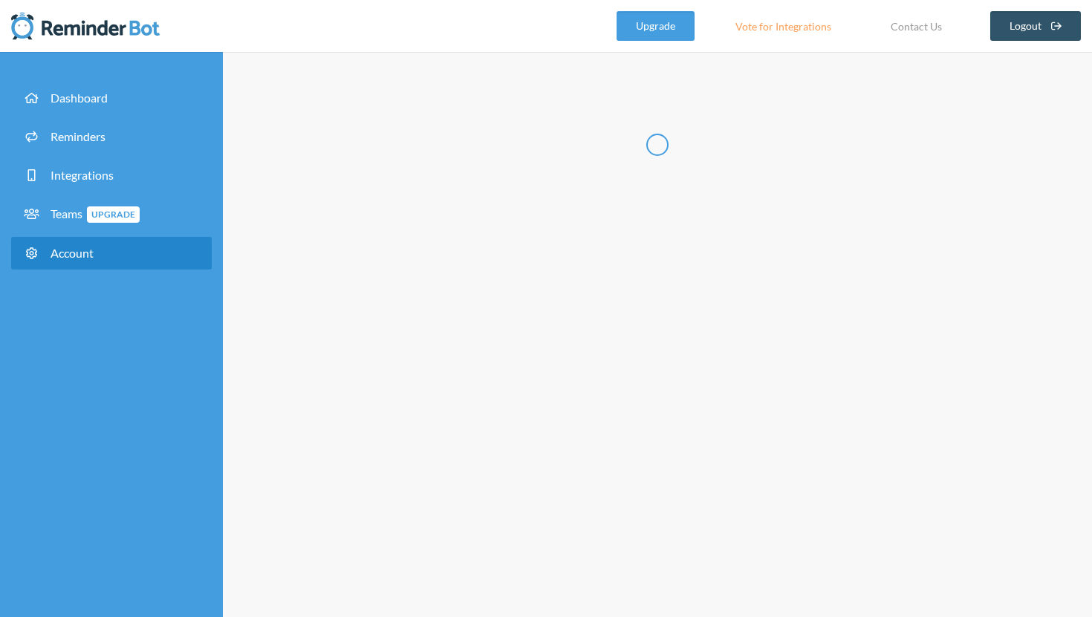
type input "**********"
select select "**"
checkbox input "****"
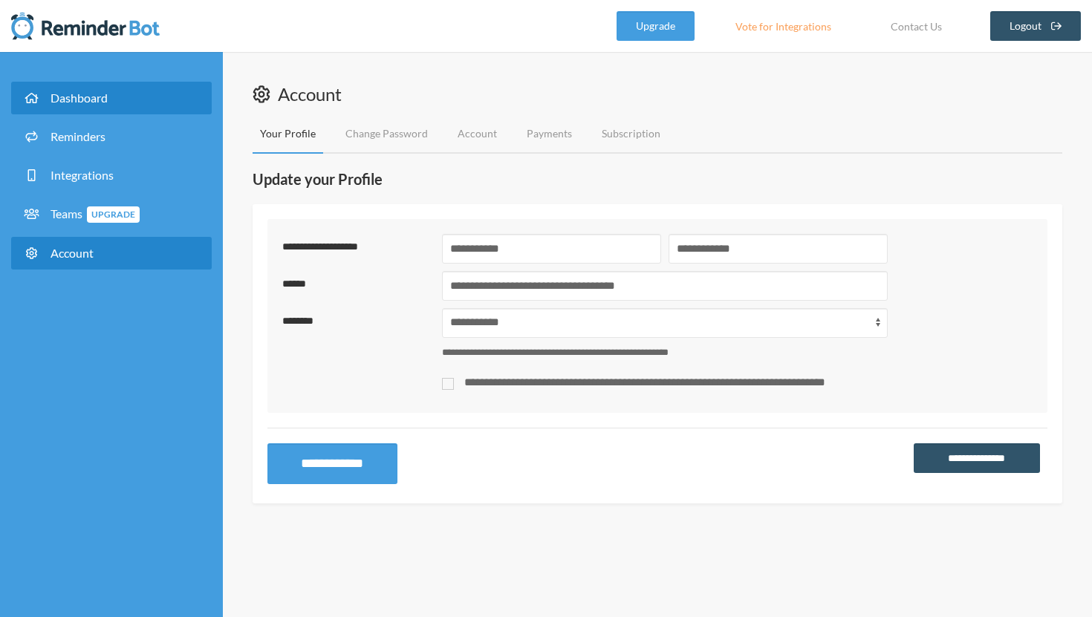
click at [140, 96] on link "Dashboard" at bounding box center [111, 98] width 201 height 33
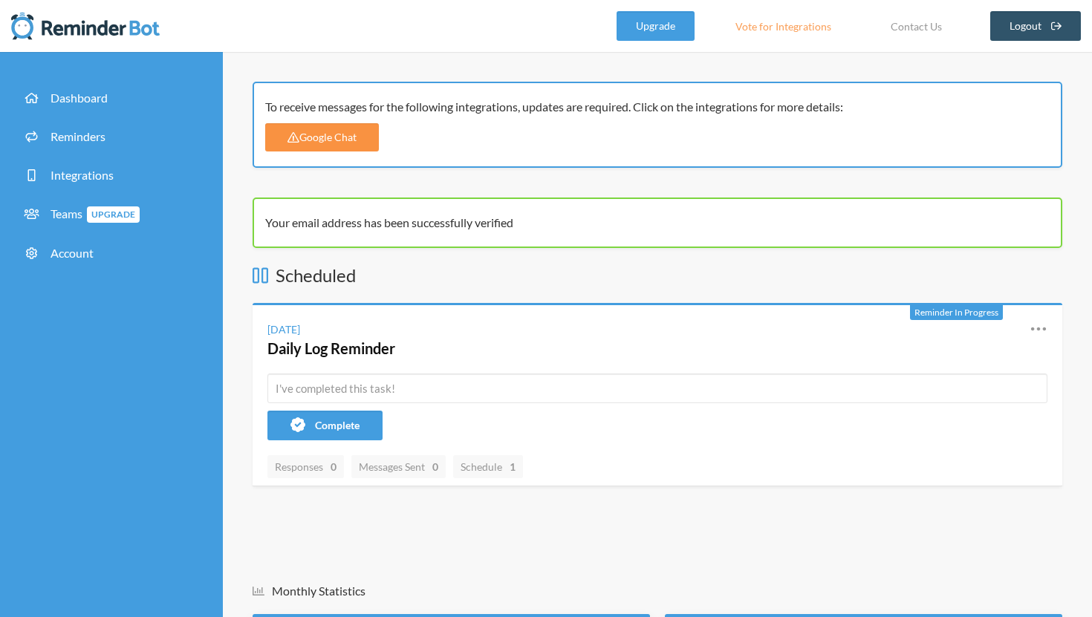
click at [330, 134] on link "Google Chat" at bounding box center [322, 137] width 114 height 28
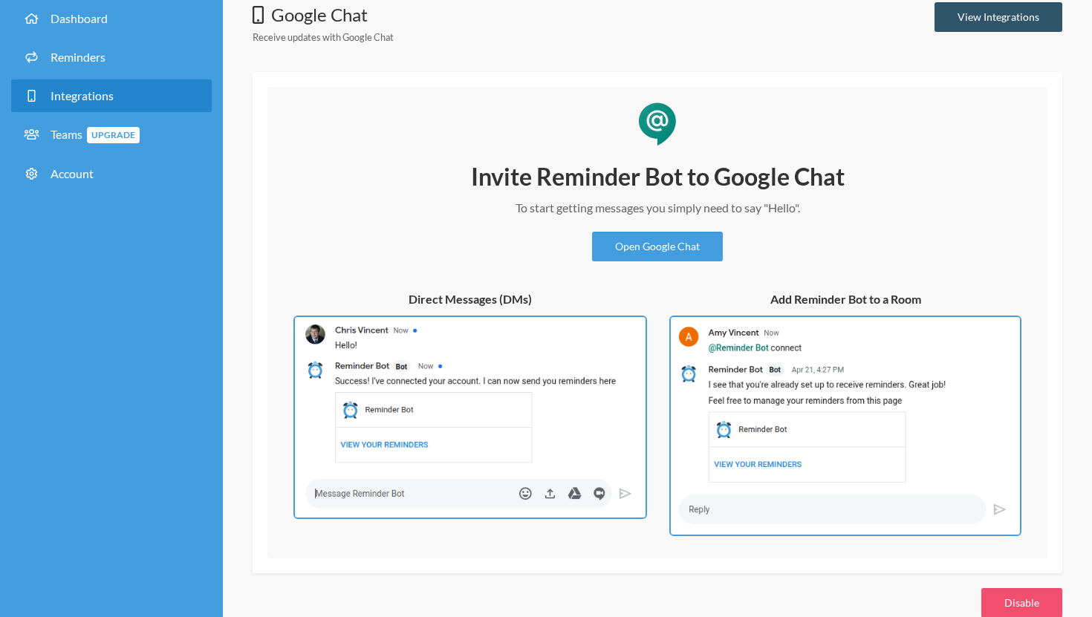
scroll to position [110, 0]
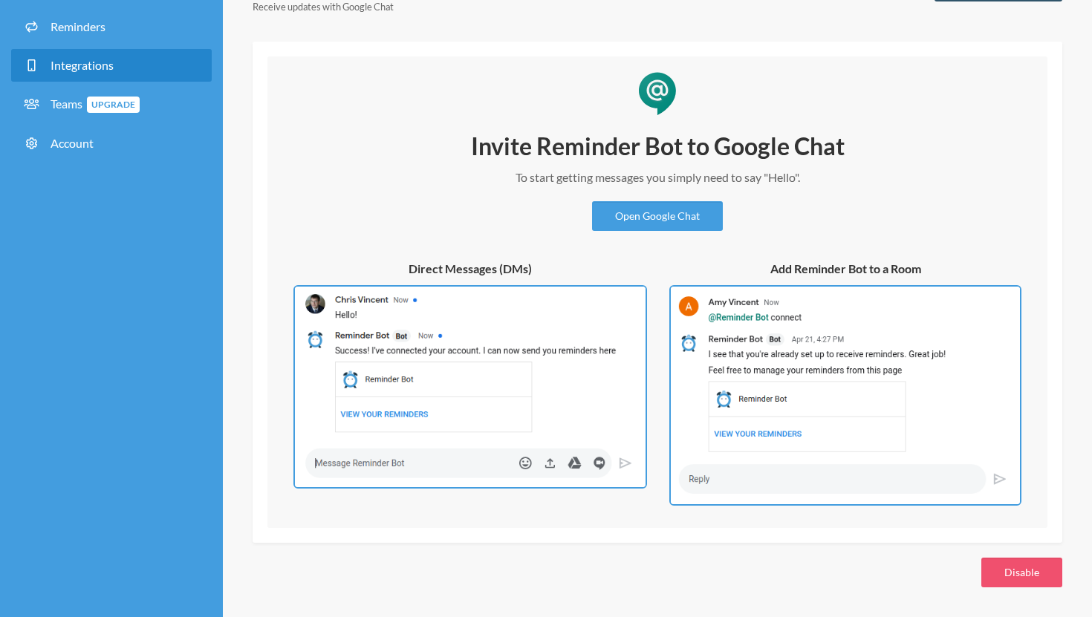
click at [559, 325] on img at bounding box center [469, 387] width 353 height 204
click at [754, 325] on img at bounding box center [845, 395] width 352 height 221
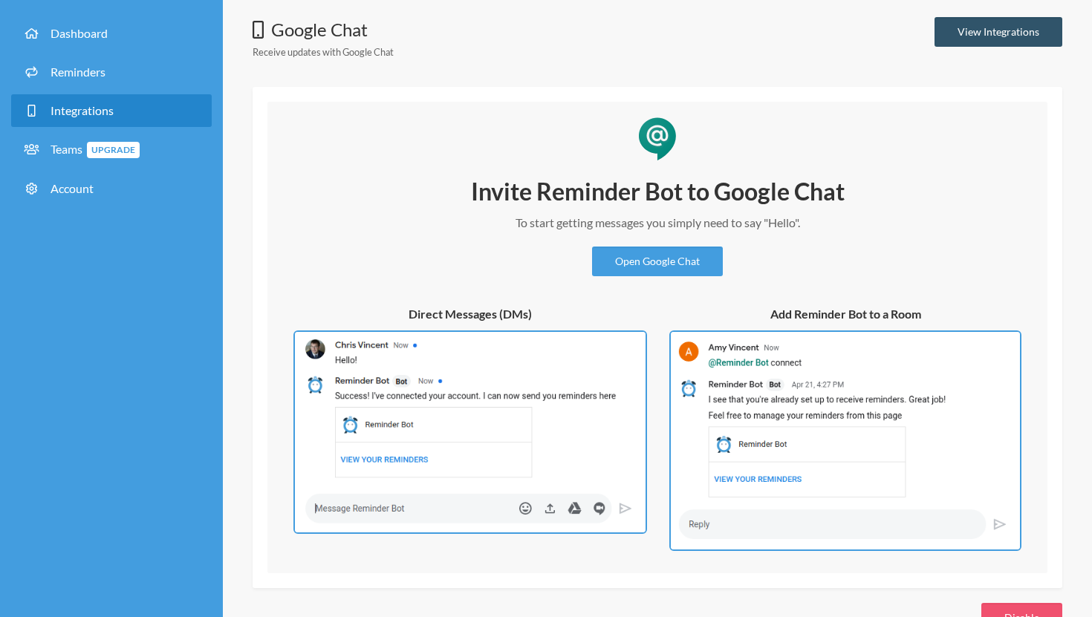
scroll to position [22, 0]
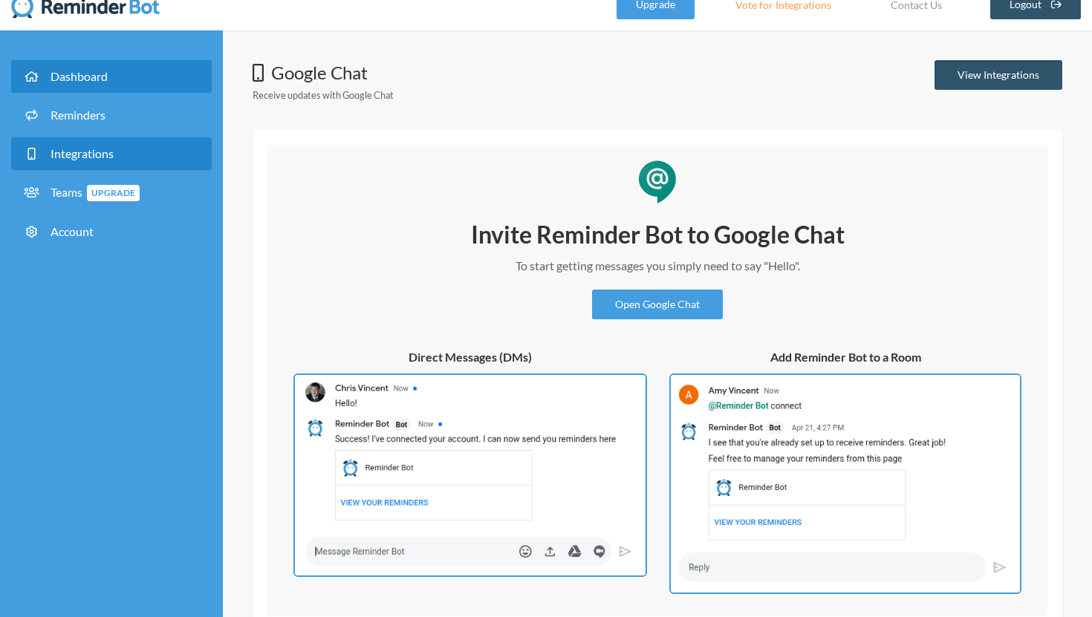
click at [78, 62] on link "Dashboard" at bounding box center [111, 76] width 201 height 33
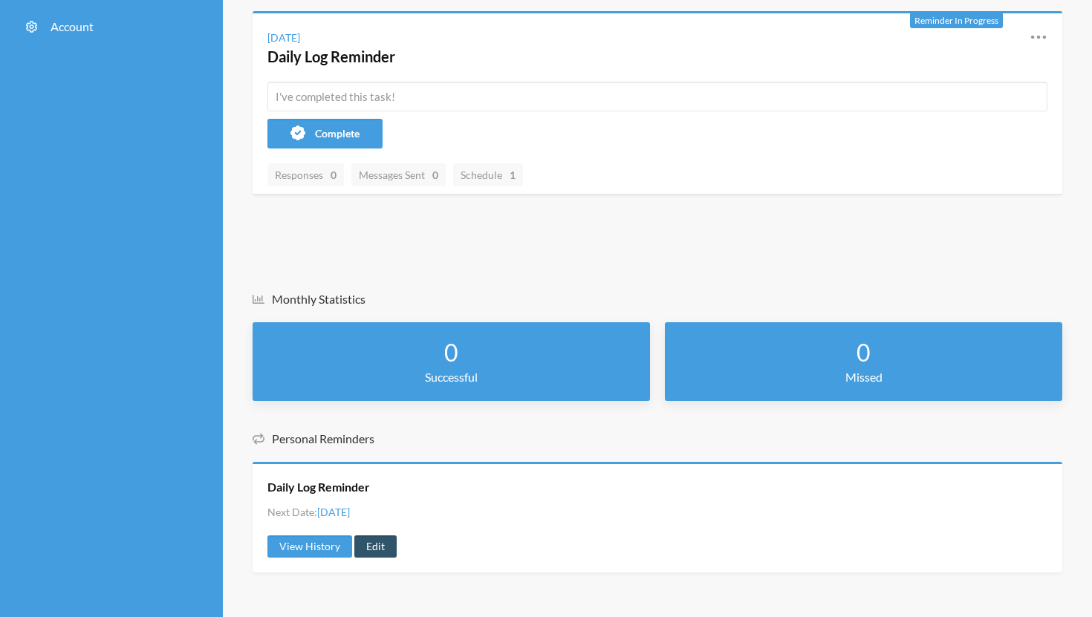
scroll to position [202, 0]
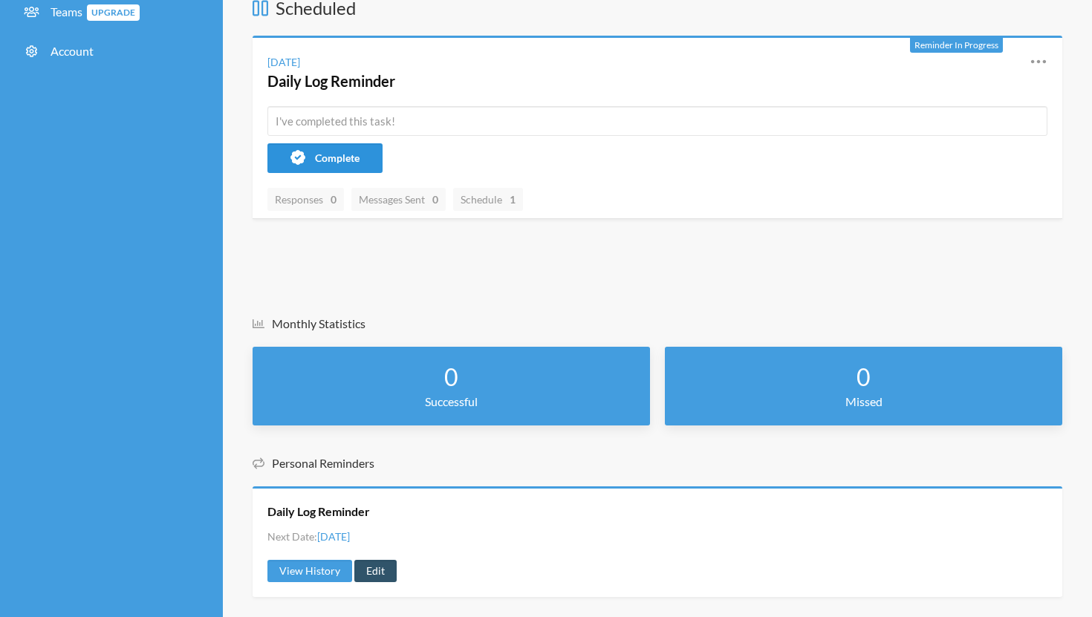
click at [317, 157] on span "Complete" at bounding box center [337, 157] width 45 height 13
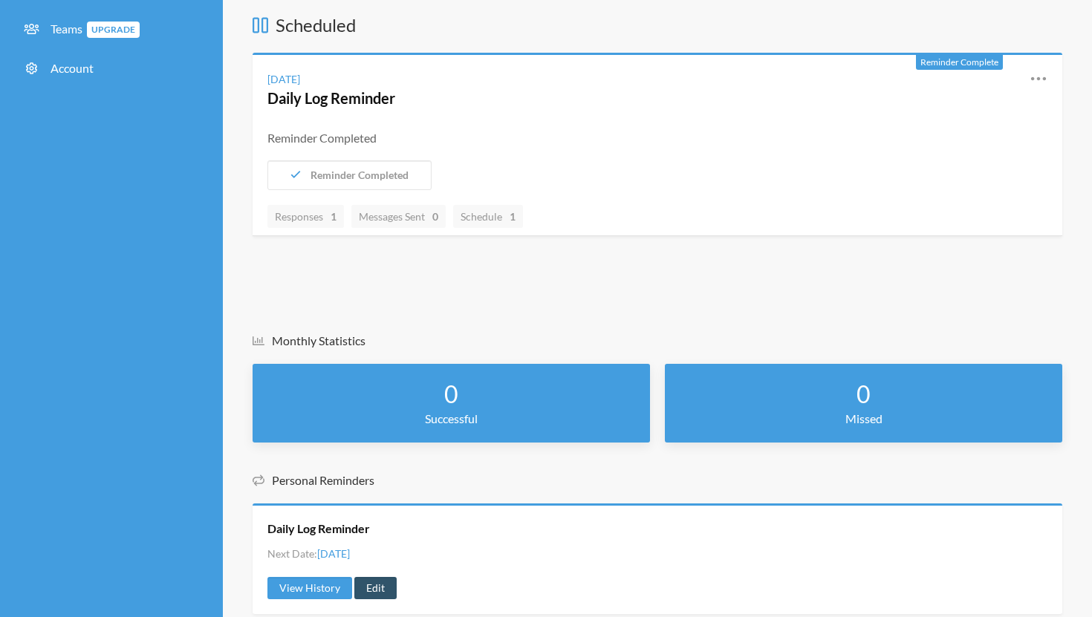
scroll to position [180, 0]
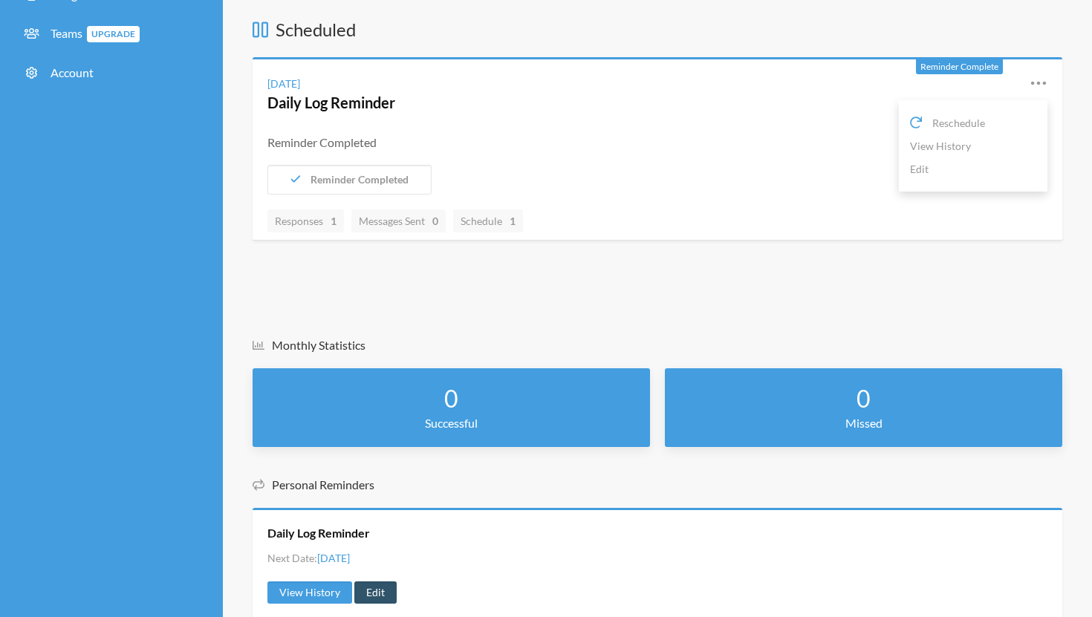
click at [1031, 82] on icon at bounding box center [1038, 83] width 15 height 4
click at [829, 307] on div "Scheduled Reminder Complete Monday, October 6 Daily Log Reminder Reschedule Vie…" at bounding box center [656, 325] width 809 height 616
click at [1036, 76] on icon at bounding box center [1038, 83] width 18 height 18
click at [1037, 77] on icon at bounding box center [1038, 83] width 18 height 18
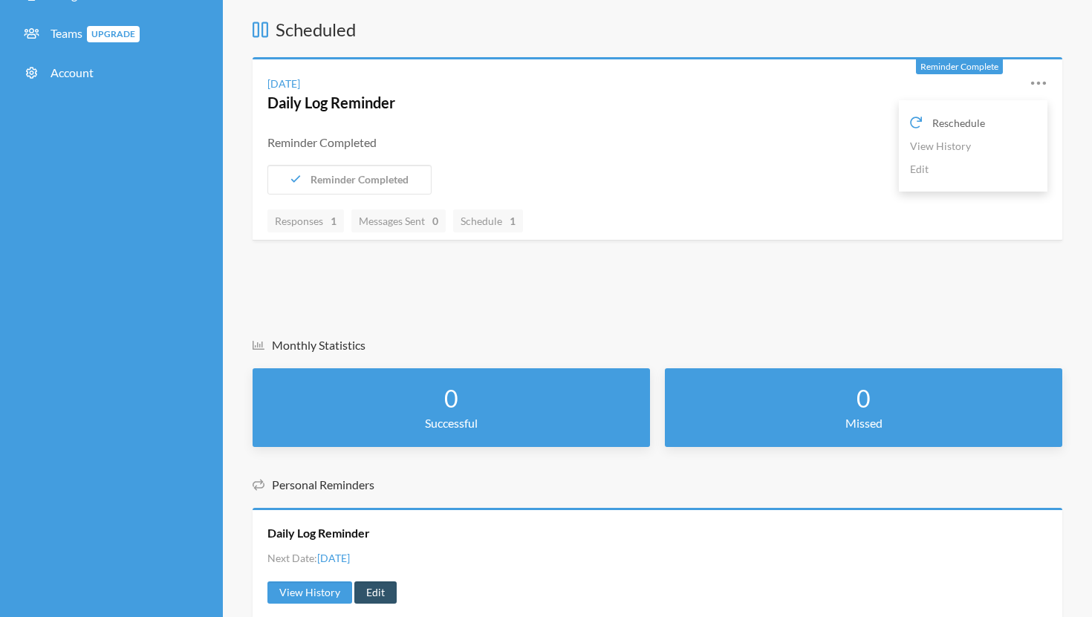
click at [965, 128] on span "Reschedule" at bounding box center [958, 123] width 53 height 16
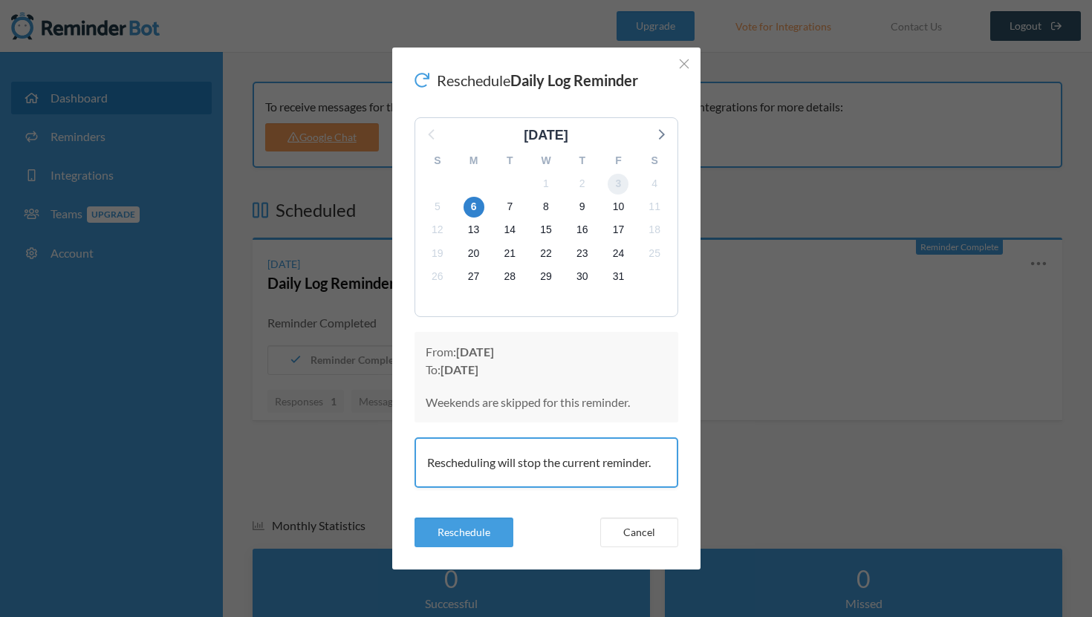
click at [615, 187] on span "3" at bounding box center [617, 184] width 21 height 21
click at [500, 529] on button "Reschedule" at bounding box center [463, 533] width 99 height 30
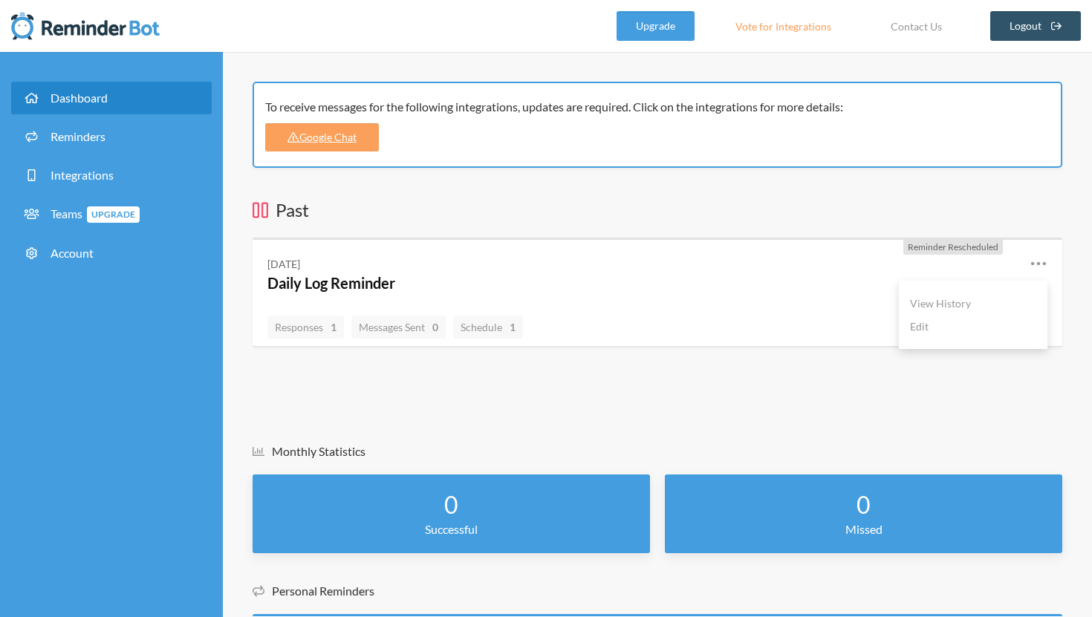
click at [1031, 258] on icon at bounding box center [1038, 264] width 18 height 18
click at [636, 250] on div "Monday, October 6 Daily Log Reminder Reschedule View History Edit" at bounding box center [656, 274] width 809 height 68
click at [375, 290] on link "Daily Log Reminder" at bounding box center [331, 283] width 128 height 18
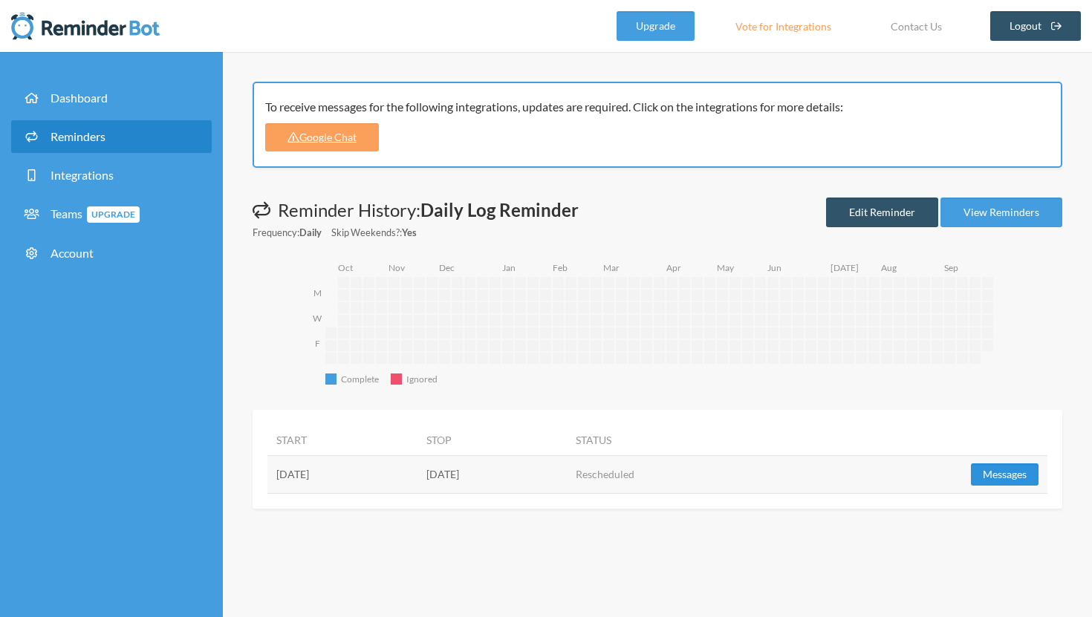
click at [988, 469] on button "Messages" at bounding box center [1005, 474] width 68 height 22
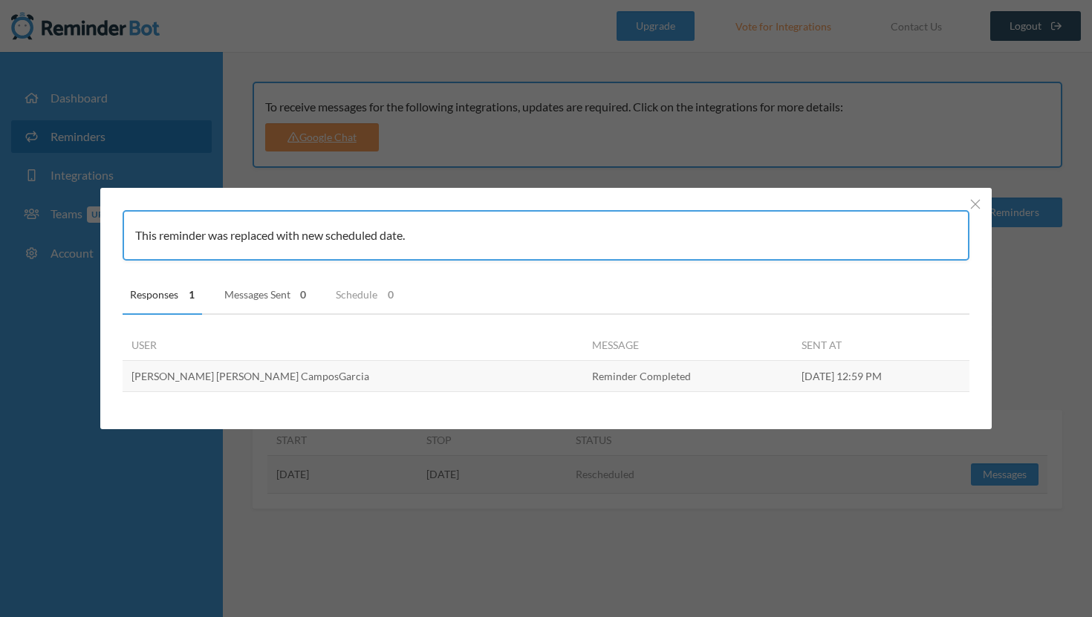
click at [270, 296] on link "Messages Sent 0" at bounding box center [265, 295] width 97 height 39
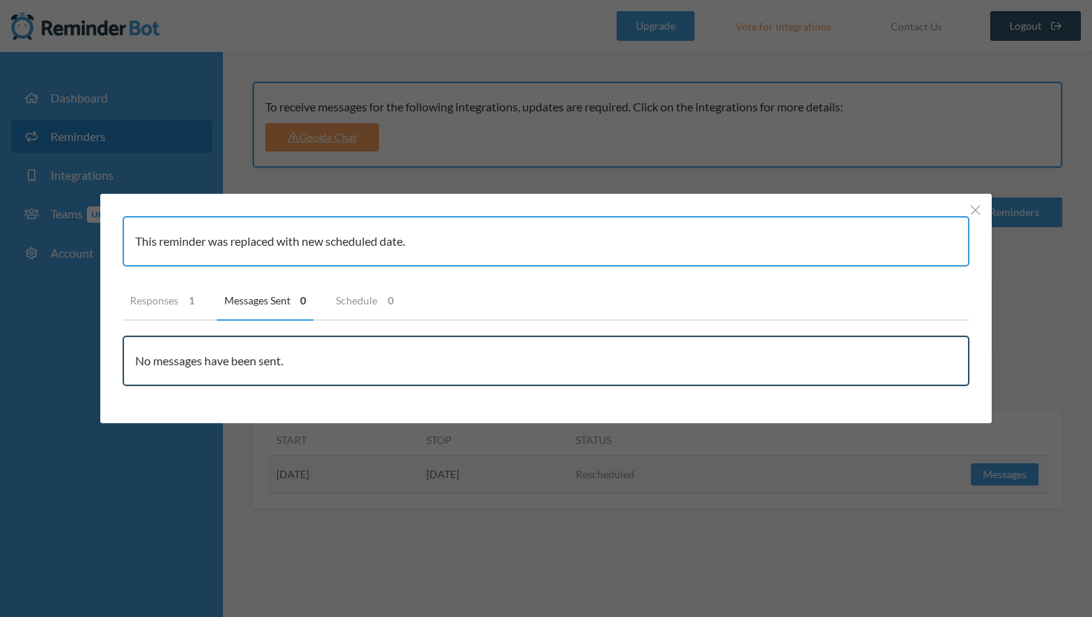
click at [254, 349] on div "No messages have been sent." at bounding box center [546, 361] width 847 height 50
click at [176, 301] on link "Responses 1" at bounding box center [162, 300] width 79 height 39
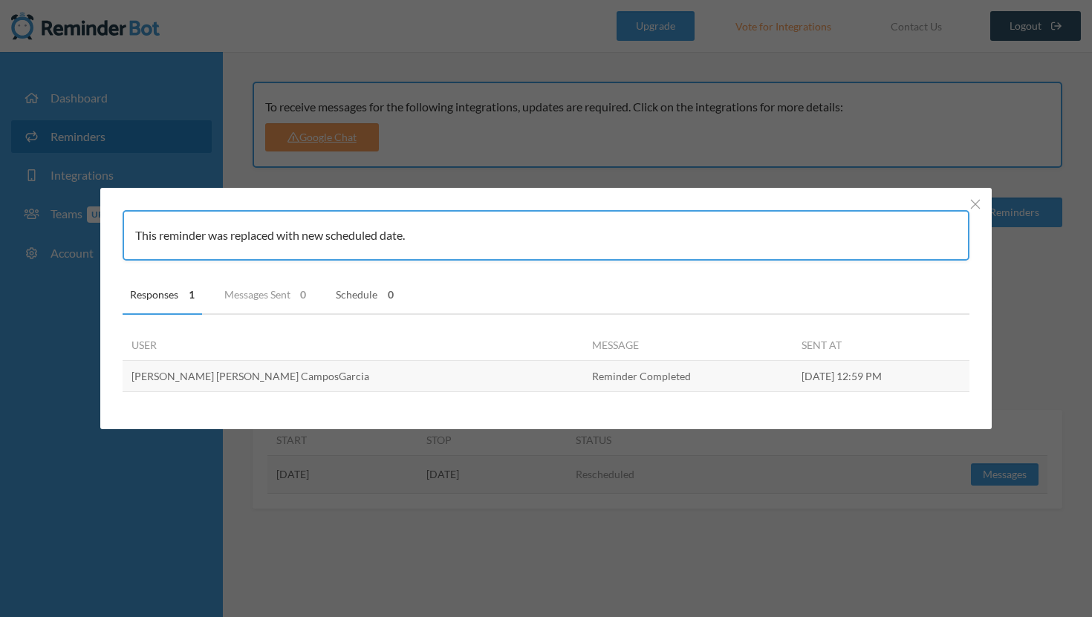
click at [346, 300] on link "Schedule 0" at bounding box center [364, 295] width 73 height 39
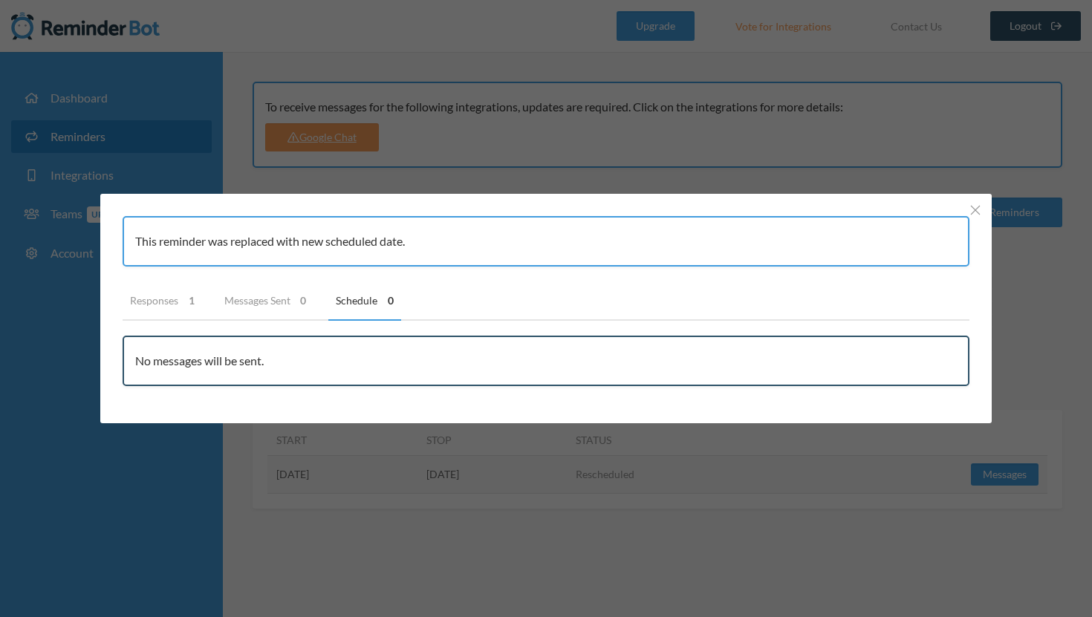
click at [426, 341] on div "No messages will be sent." at bounding box center [546, 361] width 847 height 50
click at [487, 303] on ul "Responses 1 Messages Sent 0 Schedule 0" at bounding box center [538, 300] width 861 height 39
click at [969, 204] on button "Close" at bounding box center [975, 210] width 18 height 18
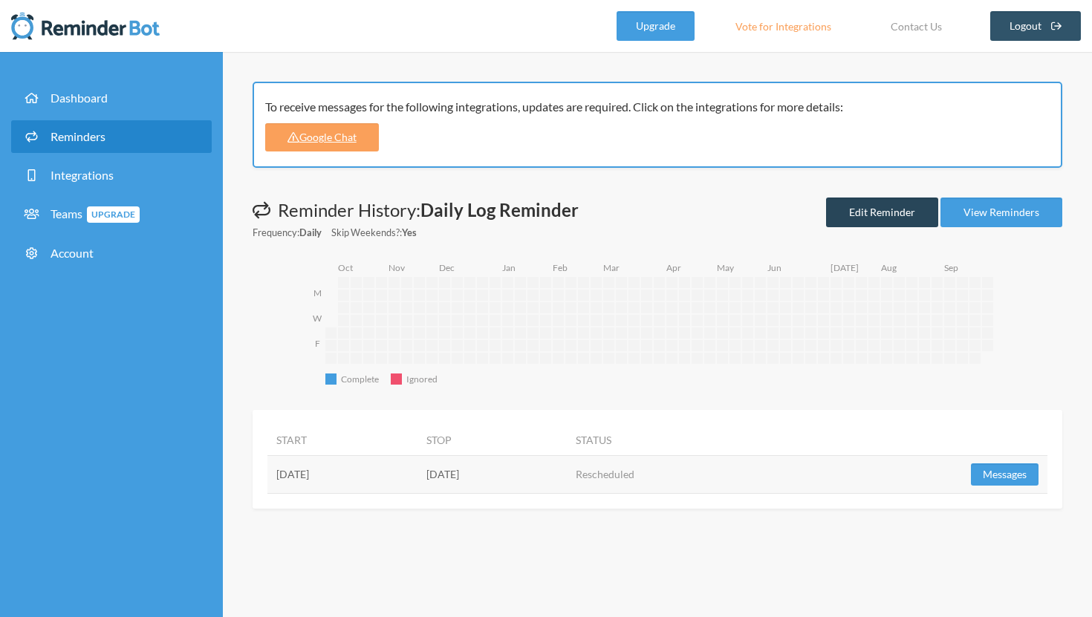
click at [862, 220] on link "Edit Reminder" at bounding box center [882, 213] width 112 height 30
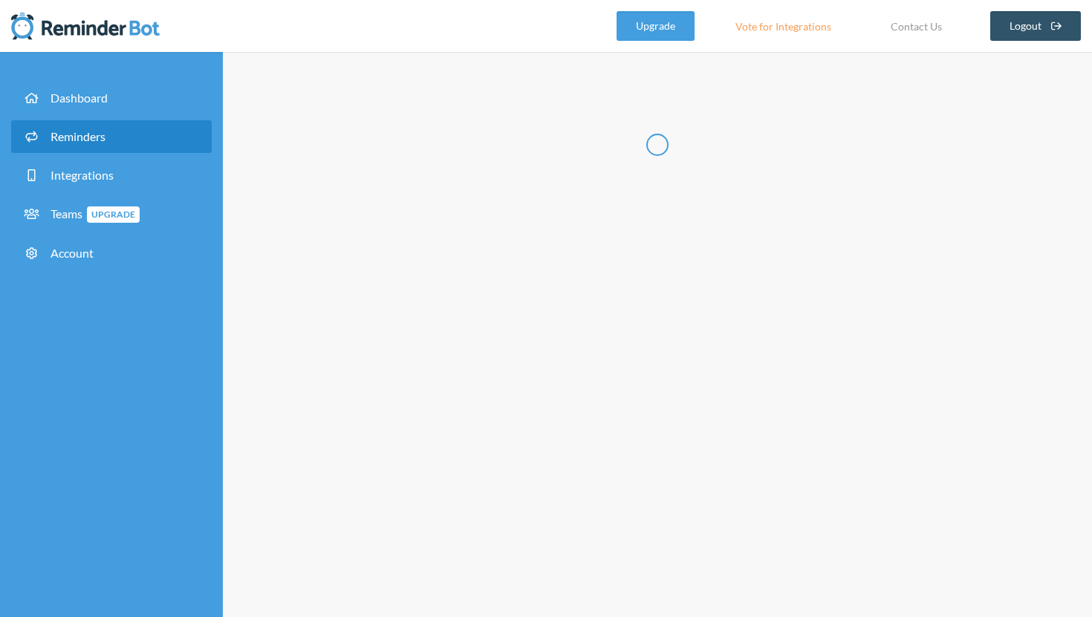
type input "Daily Log Reminder"
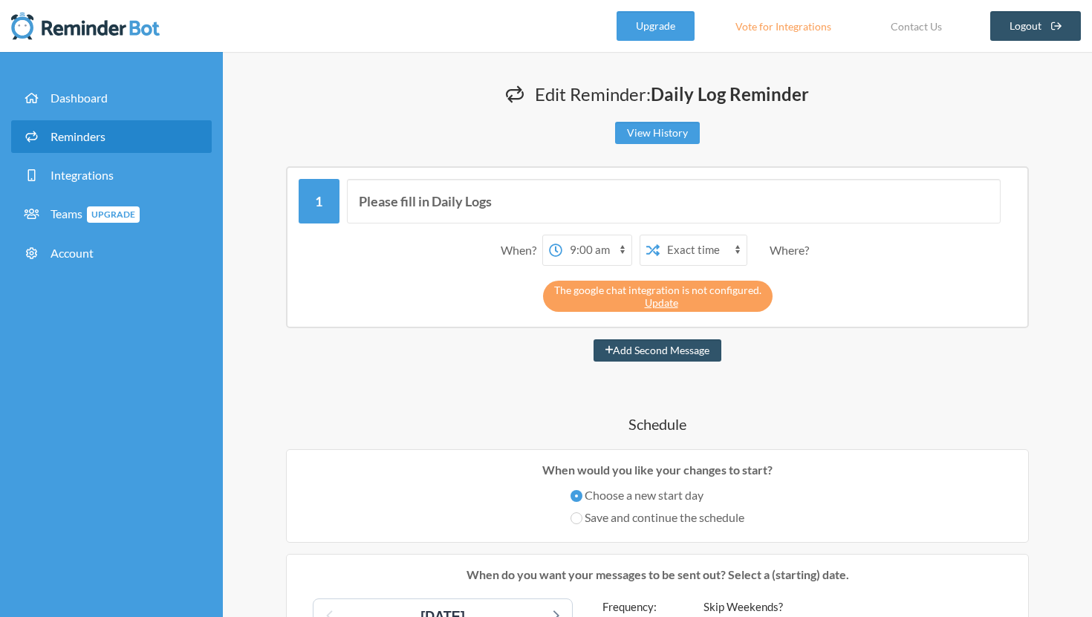
click at [618, 252] on select "12:00 am 12:15 am 12:30 am 12:45 am 1:00 am 1:15 am 1:30 am 1:45 am 2:00 am 2:1…" at bounding box center [596, 250] width 69 height 30
select select "14:00:00"
click at [562, 235] on select "12:00 am 12:15 am 12:30 am 12:45 am 1:00 am 1:15 am 1:30 am 1:45 am 2:00 am 2:1…" at bounding box center [596, 250] width 69 height 30
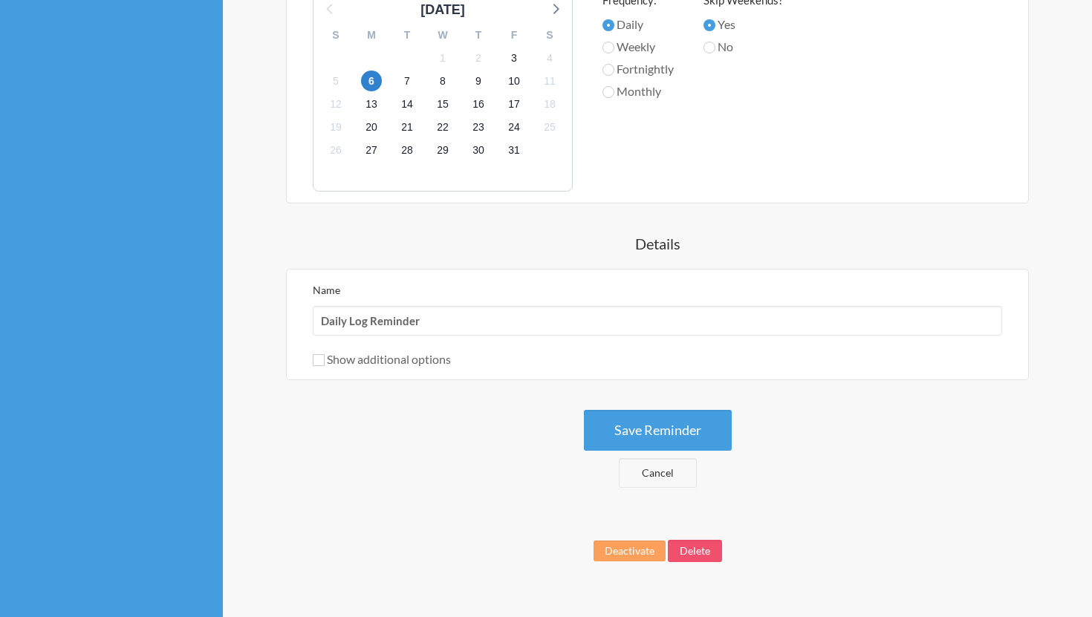
scroll to position [633, 0]
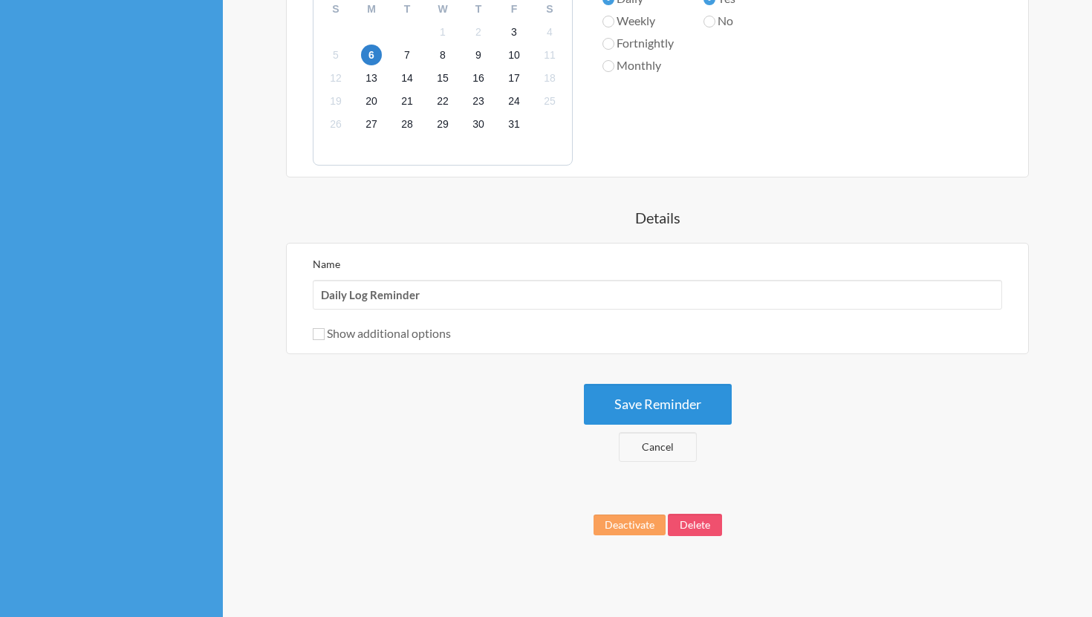
click at [645, 400] on button "Save Reminder" at bounding box center [658, 404] width 148 height 41
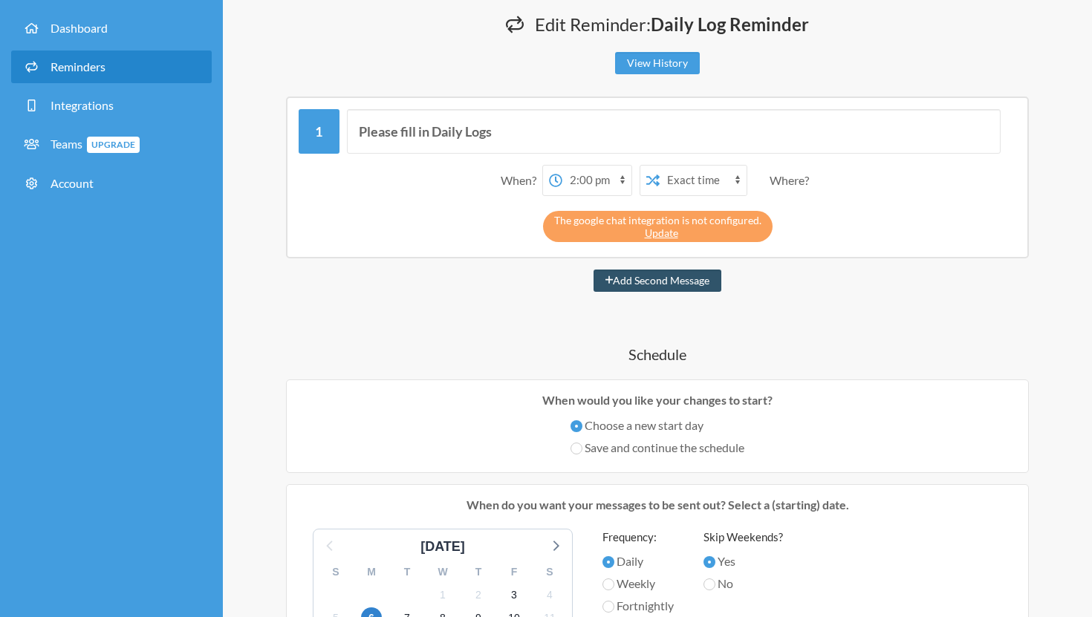
scroll to position [0, 0]
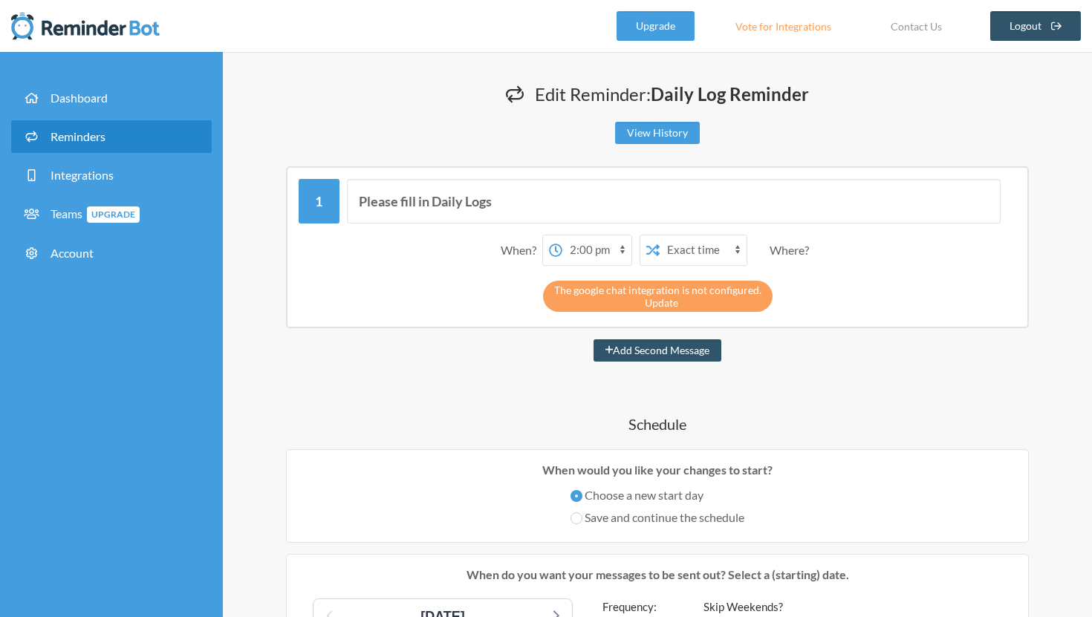
click at [654, 304] on link "Update" at bounding box center [661, 302] width 33 height 13
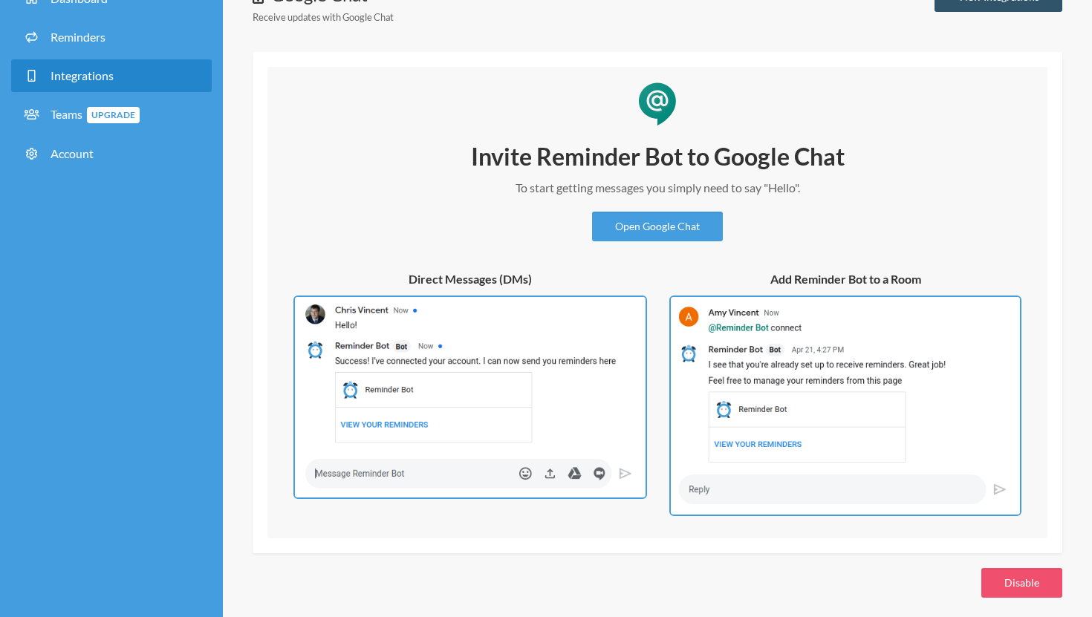
scroll to position [110, 0]
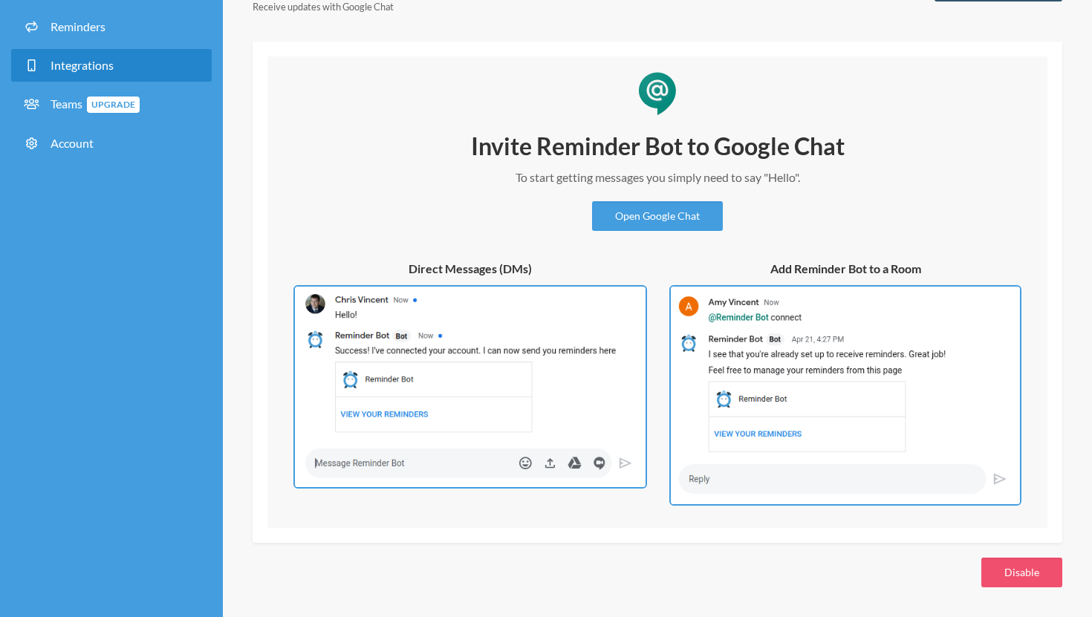
click at [751, 322] on img at bounding box center [845, 395] width 352 height 221
click at [604, 320] on img at bounding box center [469, 387] width 353 height 204
click at [736, 344] on img at bounding box center [845, 395] width 352 height 221
click at [1001, 480] on img at bounding box center [845, 395] width 352 height 221
